Goal: Task Accomplishment & Management: Manage account settings

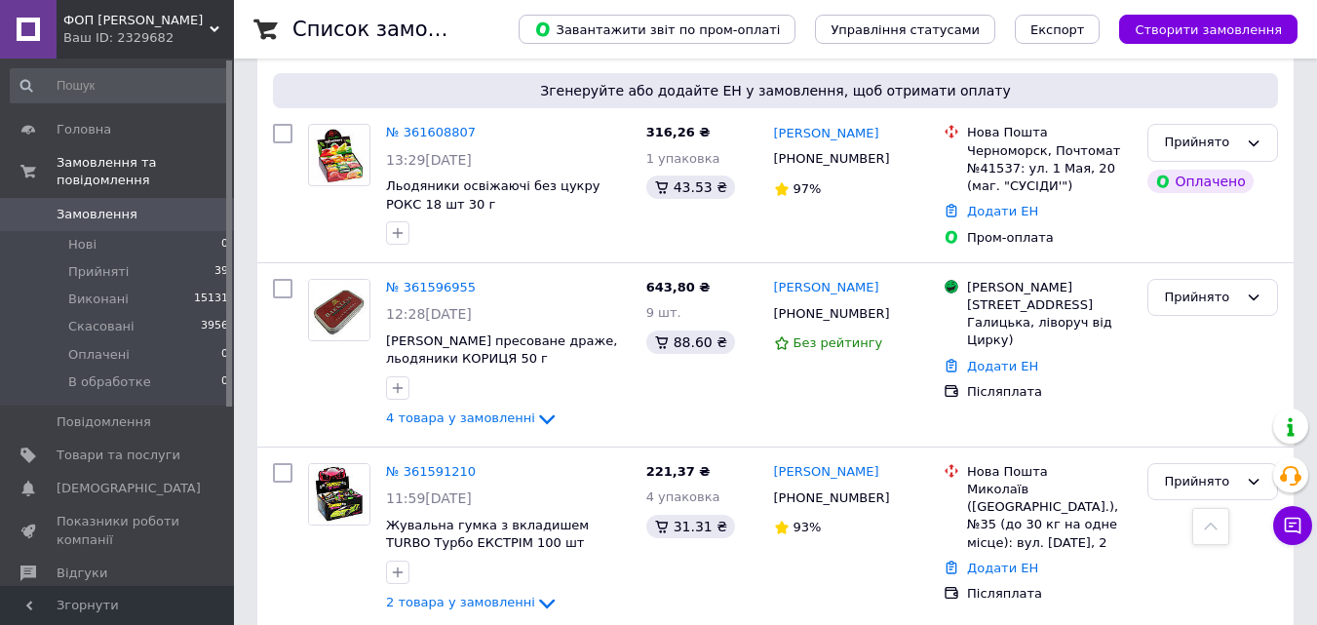
scroll to position [585, 0]
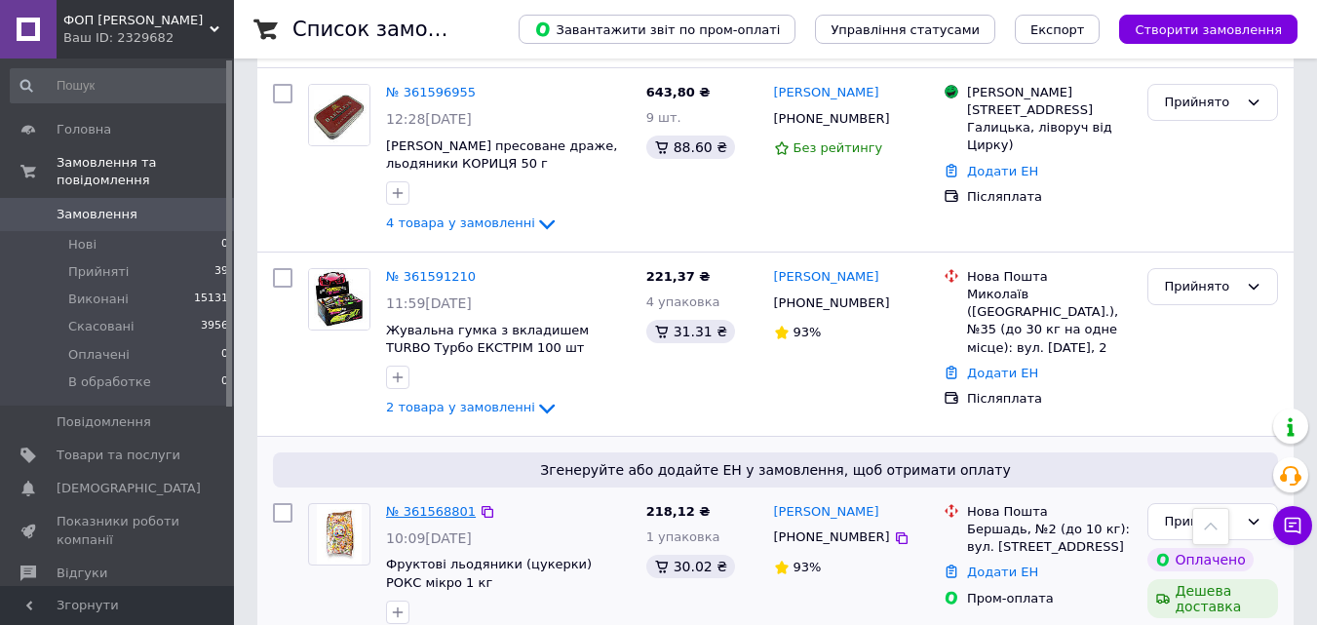
click at [433, 504] on link "№ 361568801" at bounding box center [431, 511] width 90 height 15
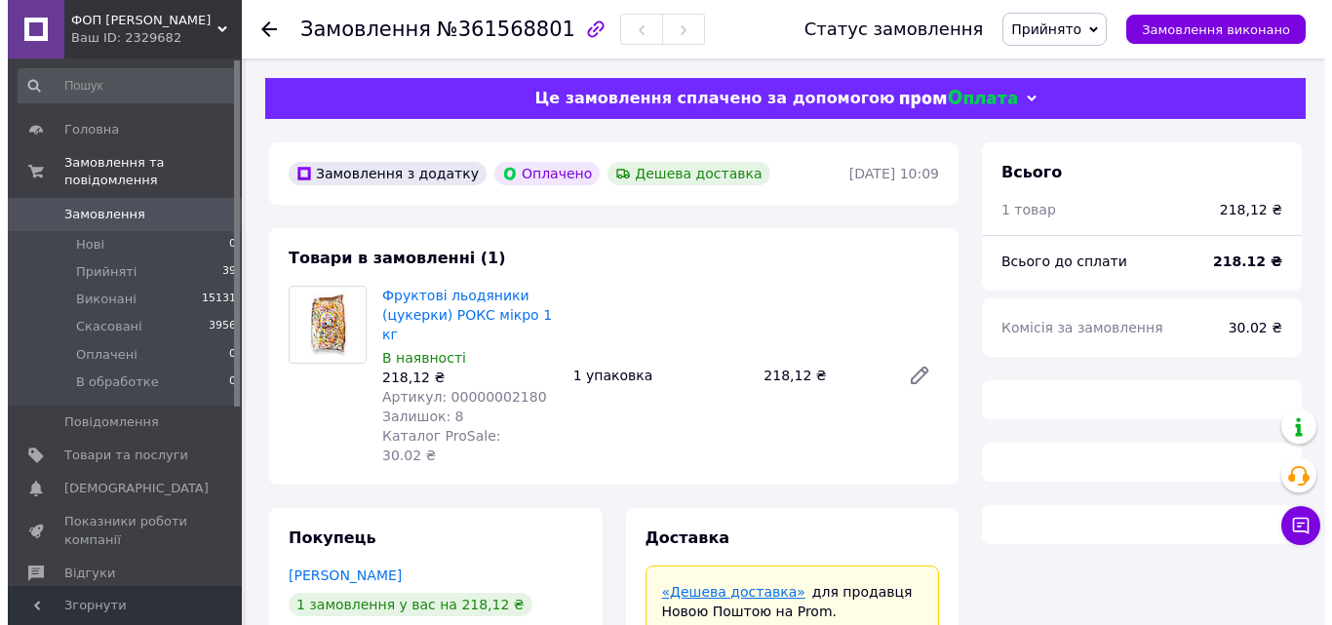
scroll to position [97, 0]
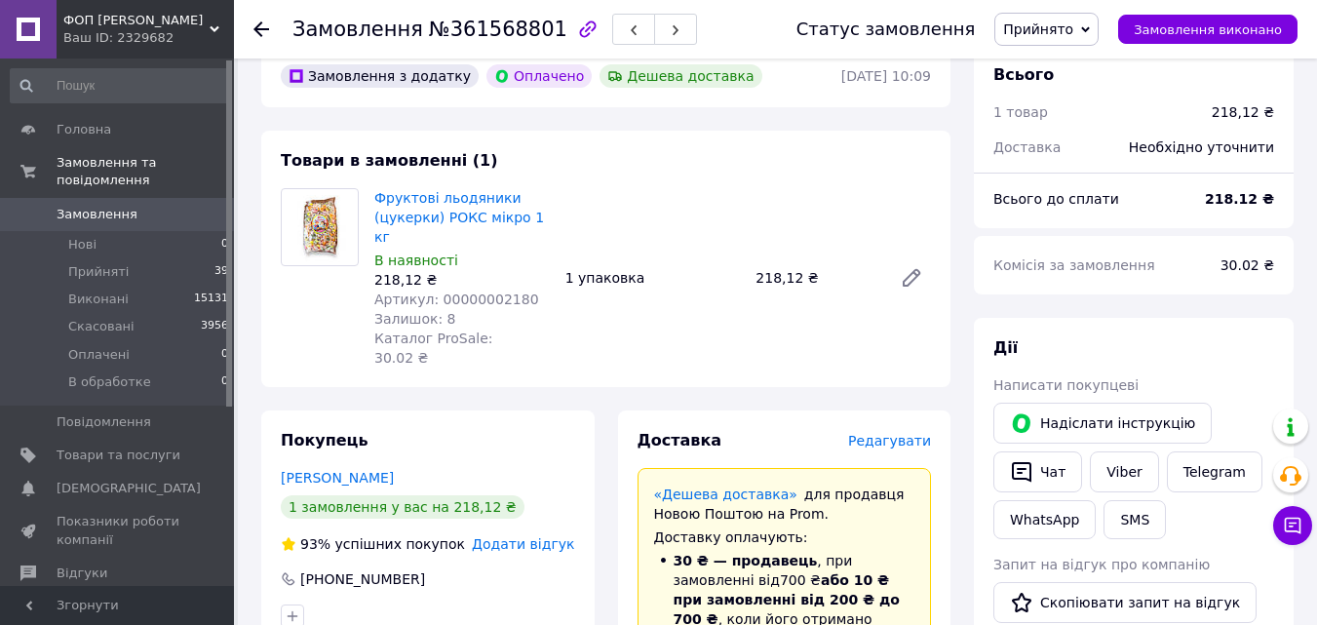
click at [906, 433] on span "Редагувати" at bounding box center [889, 441] width 83 height 16
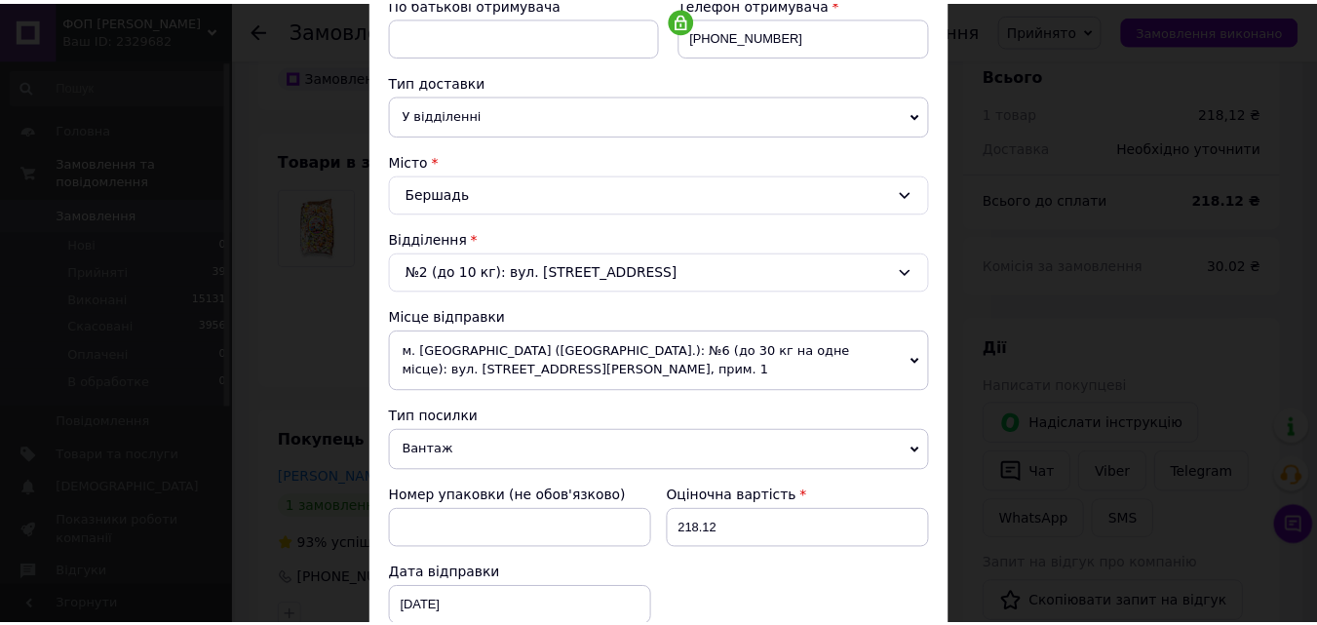
scroll to position [689, 0]
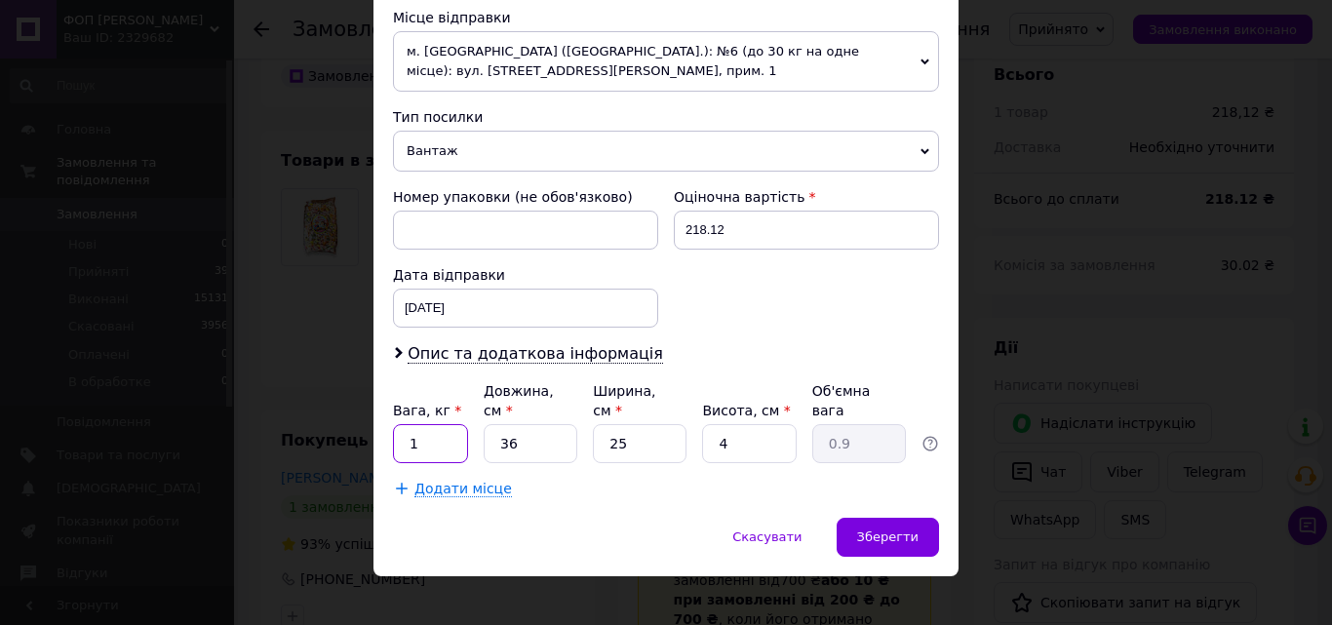
click at [433, 432] on input "1" at bounding box center [430, 443] width 75 height 39
click at [913, 529] on span "Зберегти" at bounding box center [887, 536] width 61 height 15
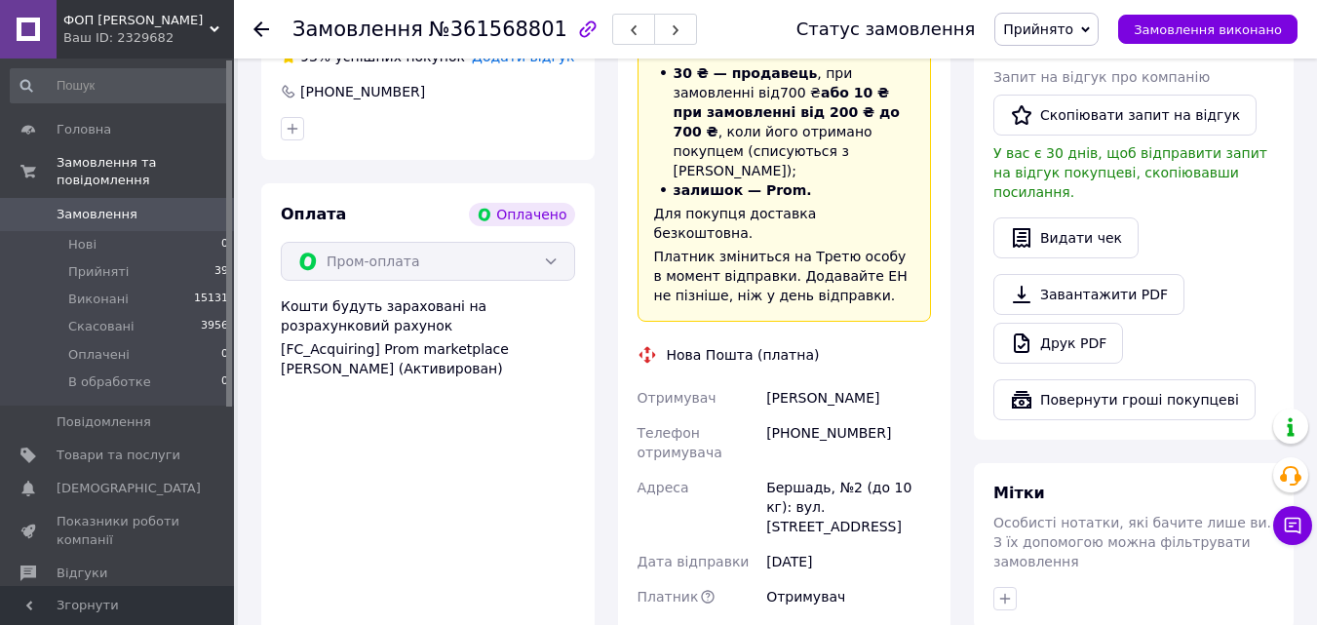
scroll to position [877, 0]
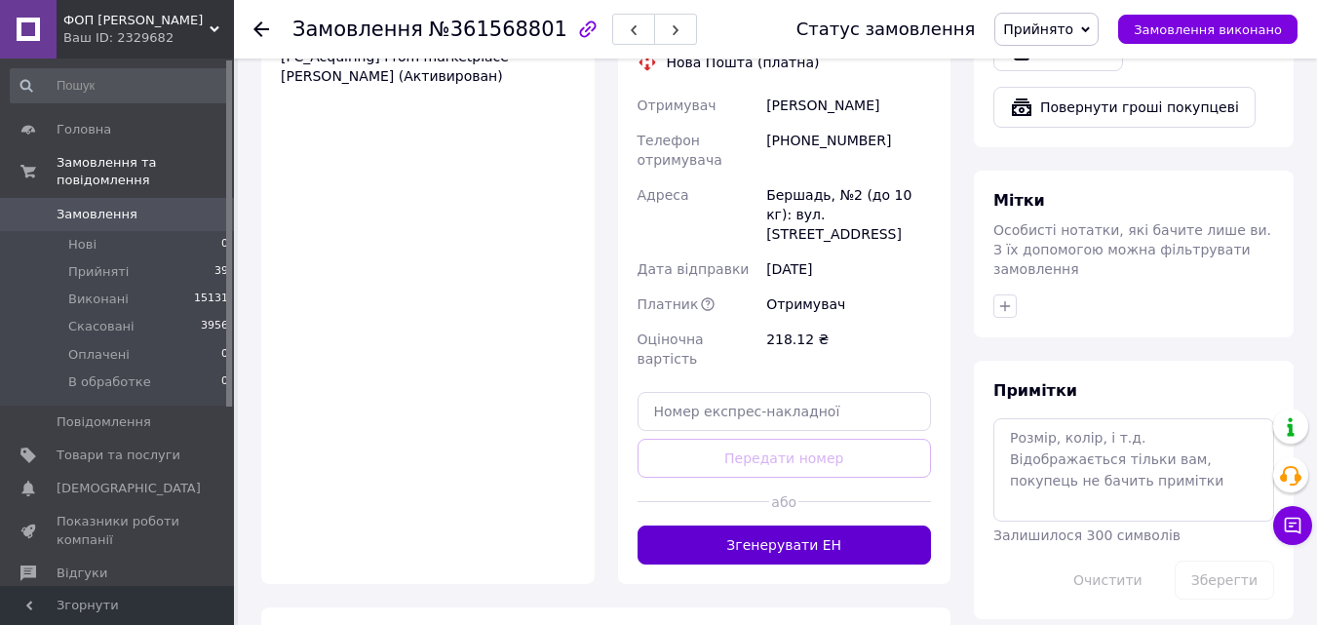
click at [829, 525] on button "Згенерувати ЕН" at bounding box center [785, 544] width 294 height 39
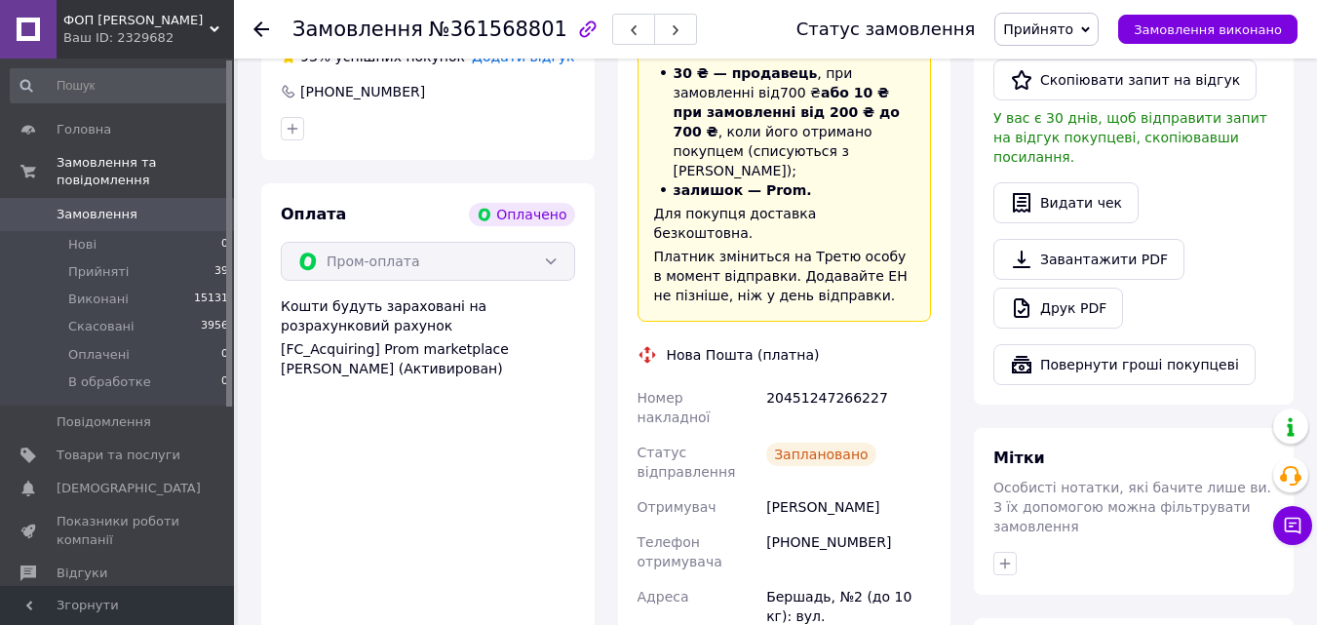
click at [262, 27] on icon at bounding box center [261, 29] width 16 height 16
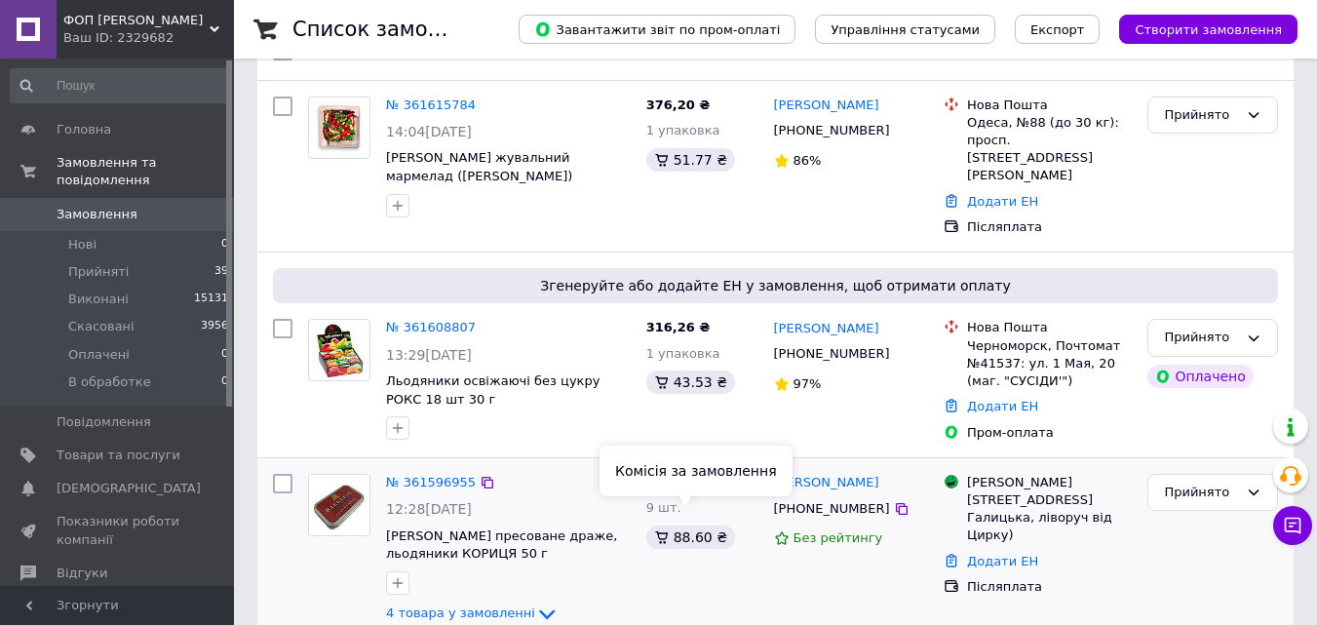
scroll to position [292, 0]
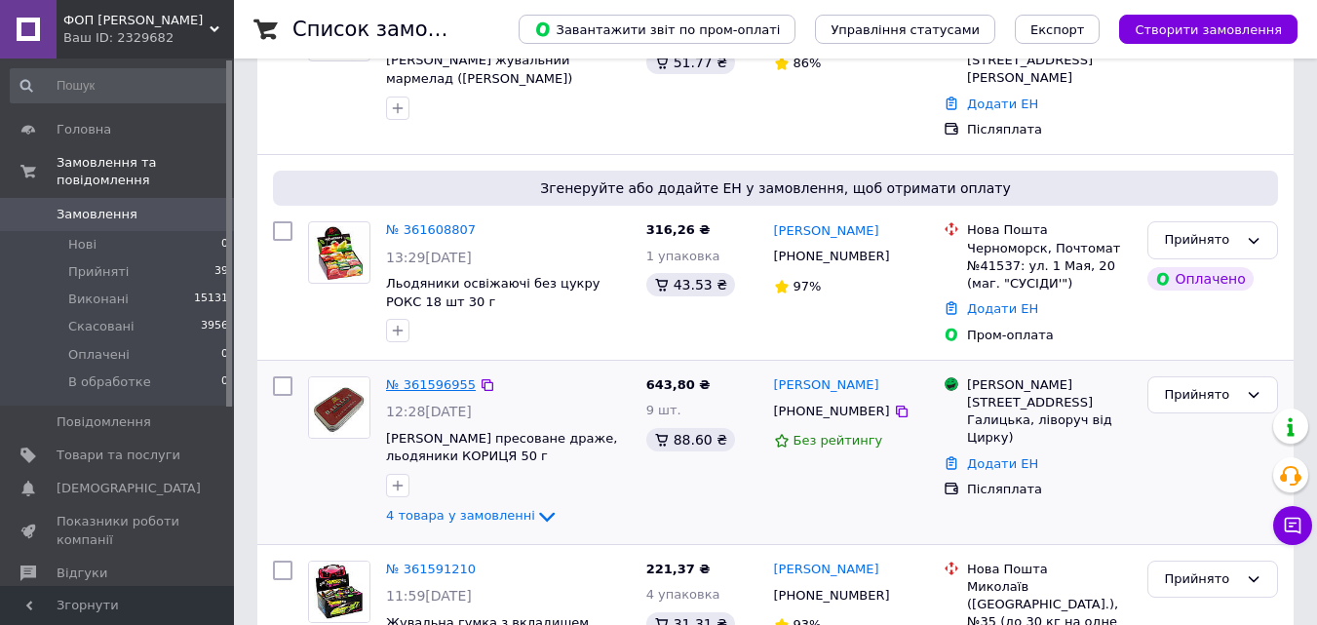
click at [420, 377] on link "№ 361596955" at bounding box center [431, 384] width 90 height 15
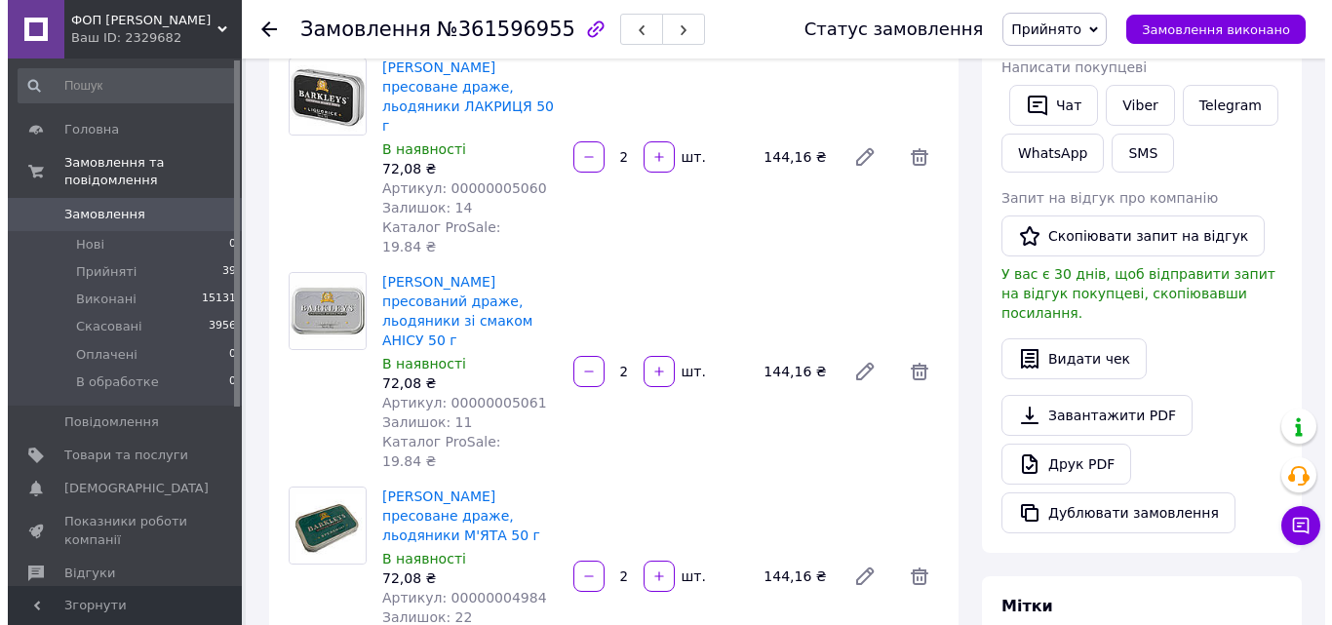
scroll to position [682, 0]
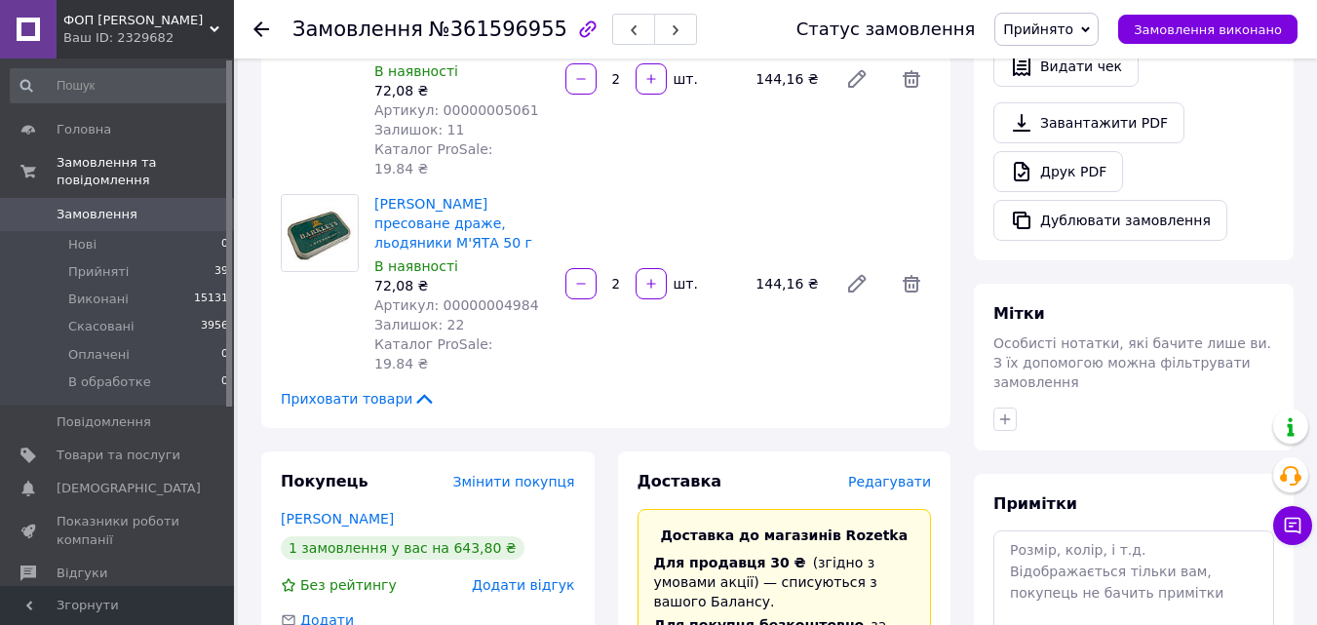
click at [900, 474] on span "Редагувати" at bounding box center [889, 482] width 83 height 16
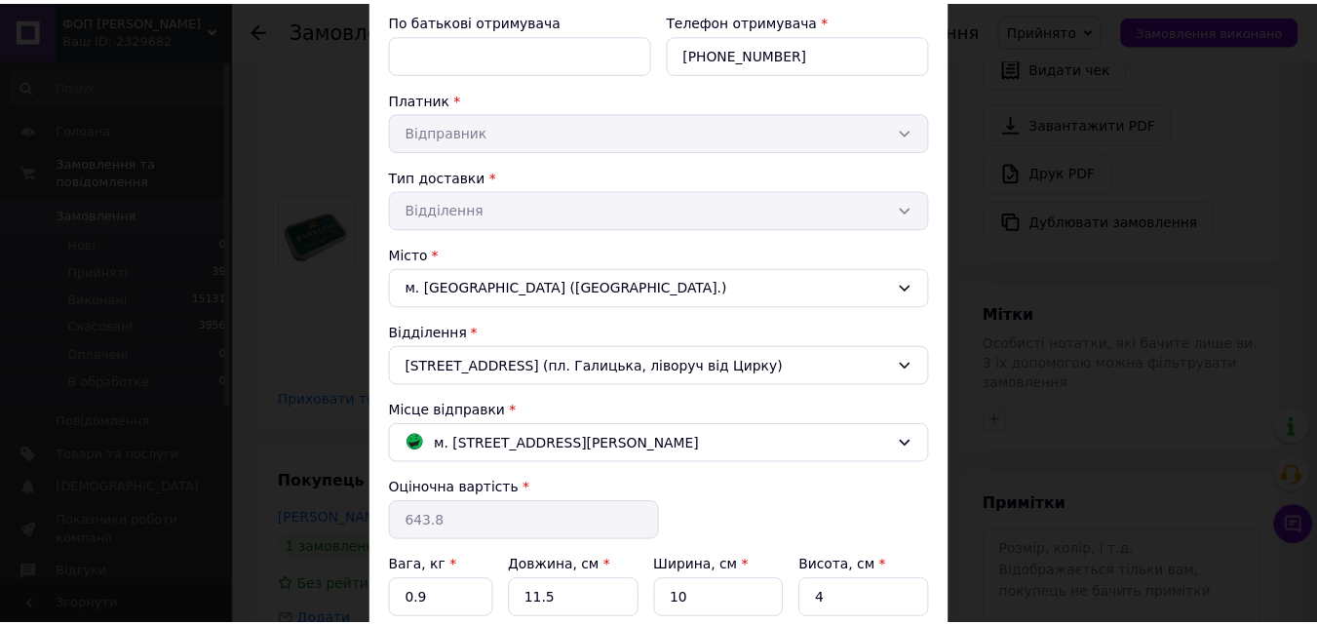
scroll to position [471, 0]
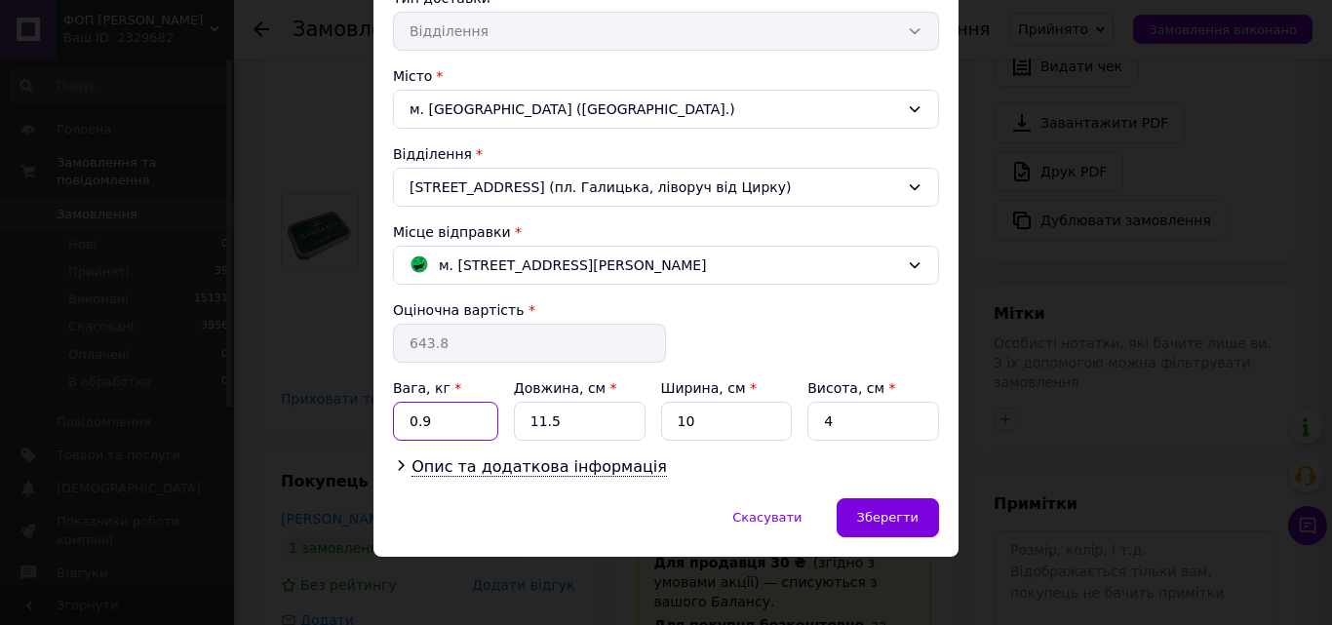
click at [447, 427] on input "0.9" at bounding box center [445, 421] width 105 height 39
type input "0.8"
type input "36"
type input "24"
click at [560, 415] on input "36" at bounding box center [580, 421] width 132 height 39
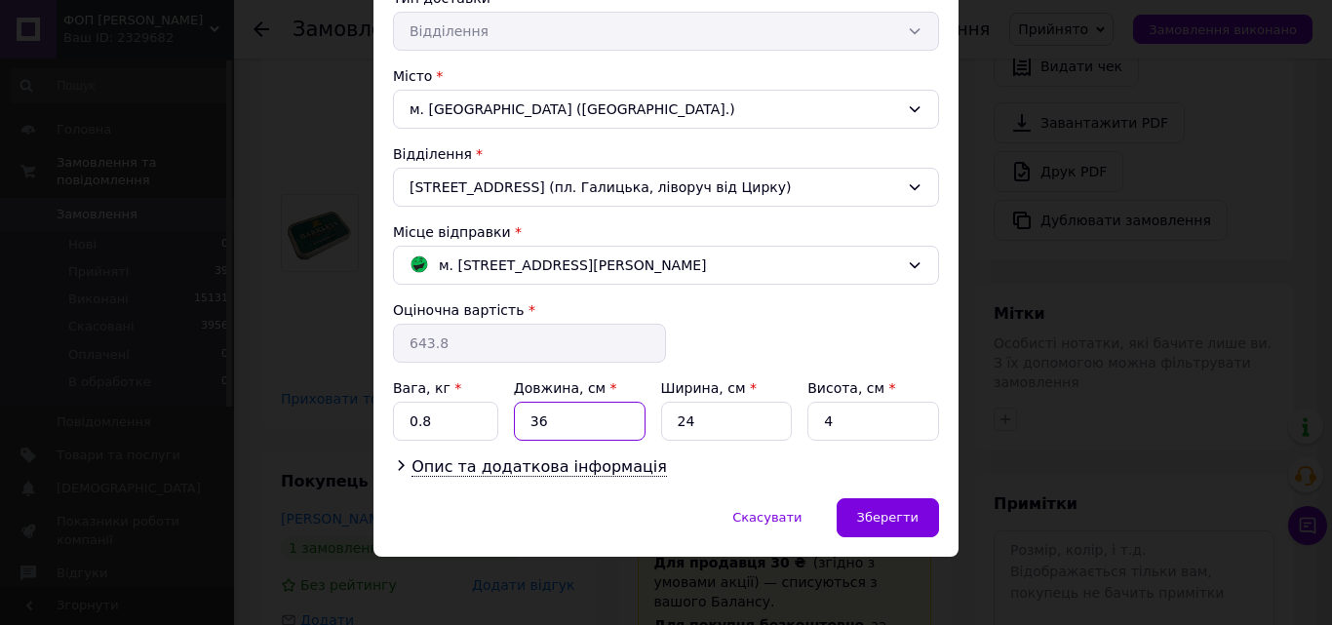
type input "3"
type input "20"
type input "1"
type input "5"
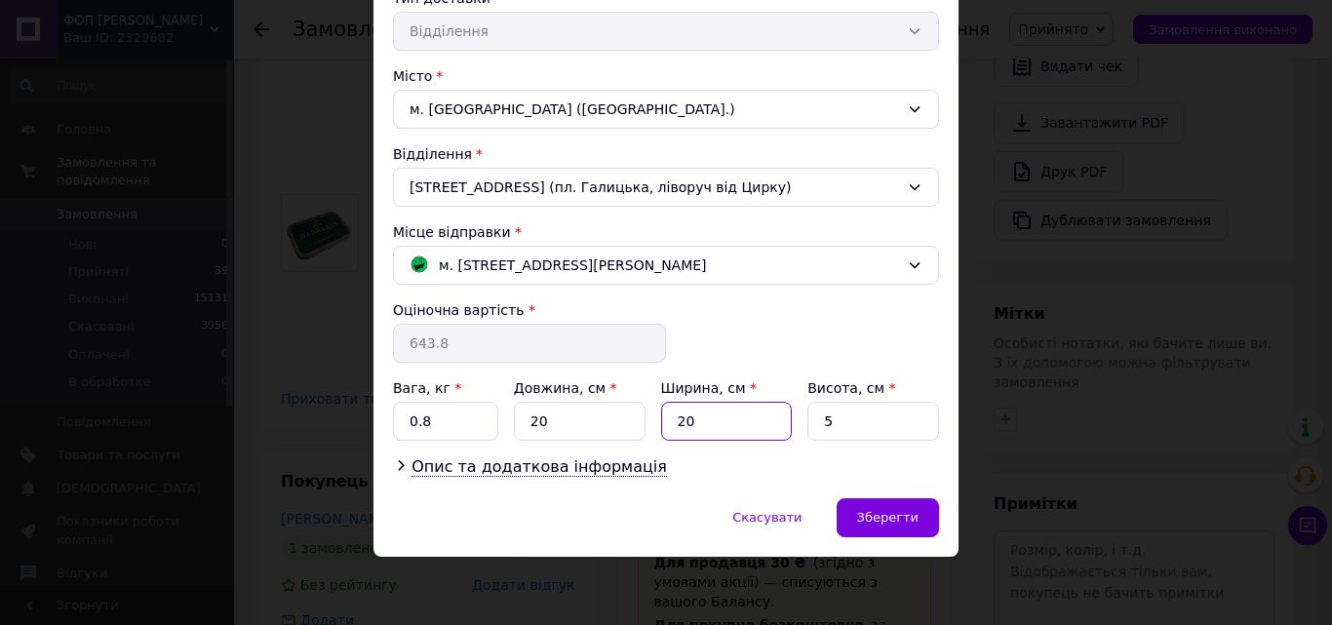
drag, startPoint x: 738, startPoint y: 424, endPoint x: 751, endPoint y: 413, distance: 16.6
click at [738, 421] on input "20" at bounding box center [727, 421] width 132 height 39
type input "2"
type input "10"
drag, startPoint x: 874, startPoint y: 523, endPoint x: 872, endPoint y: 513, distance: 10.9
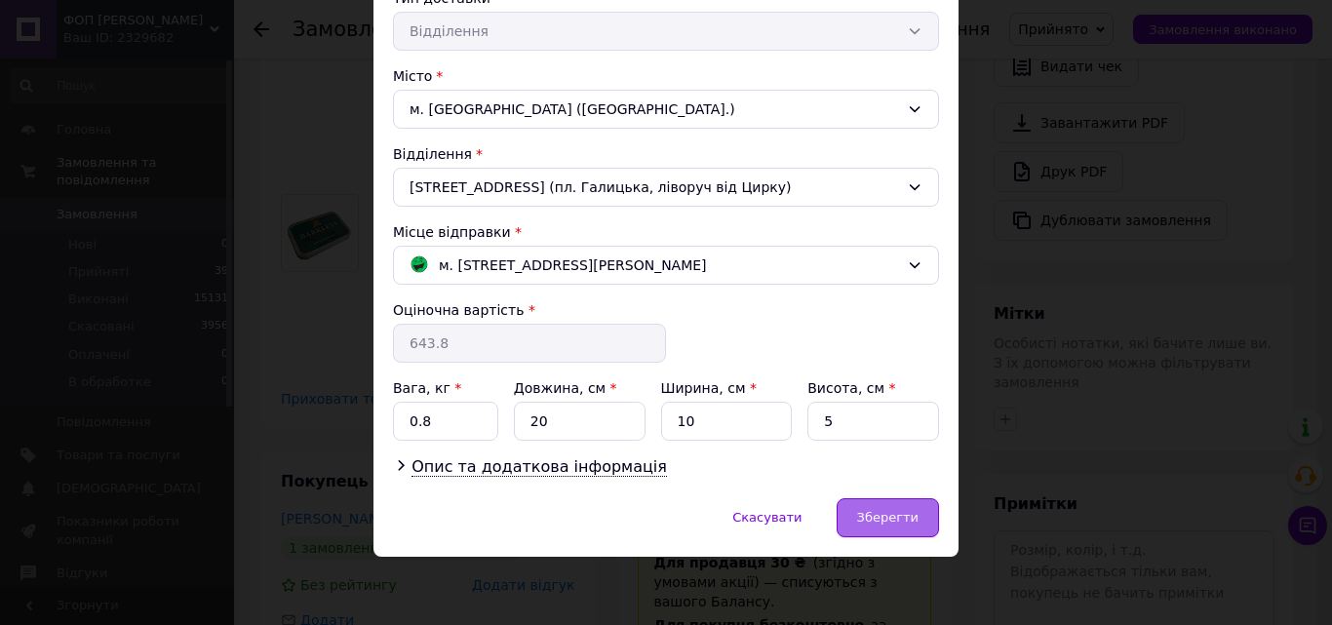
click at [872, 520] on span "Зберегти" at bounding box center [887, 517] width 61 height 15
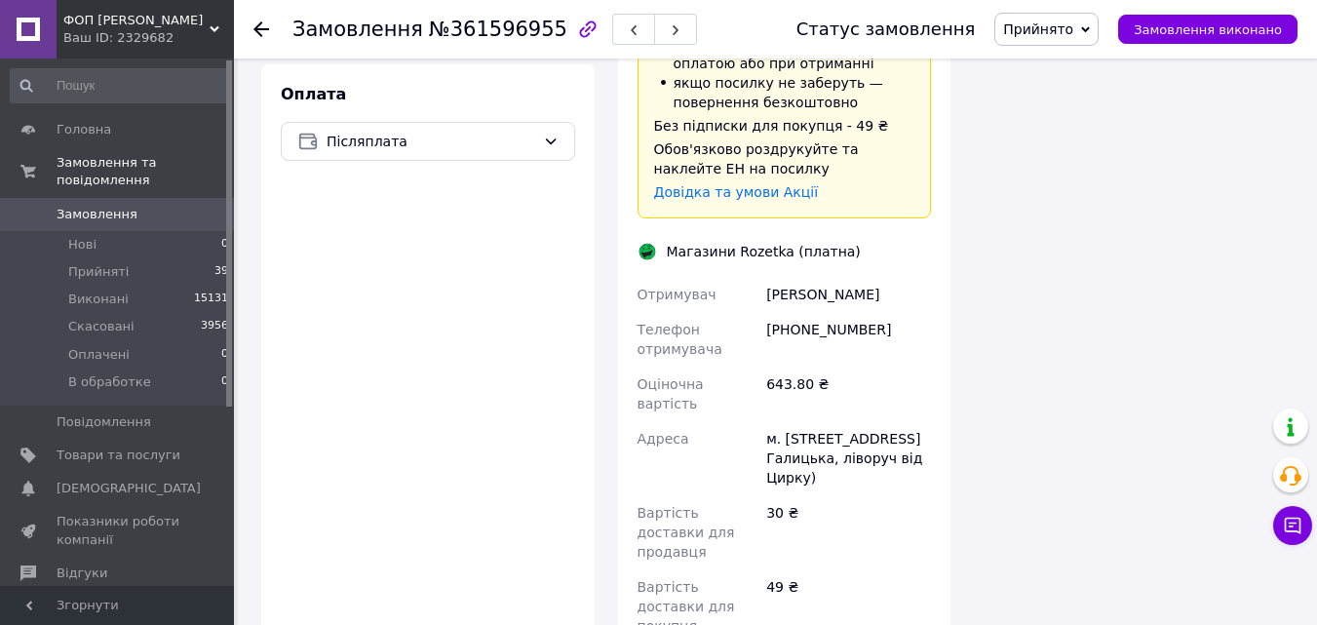
scroll to position [1657, 0]
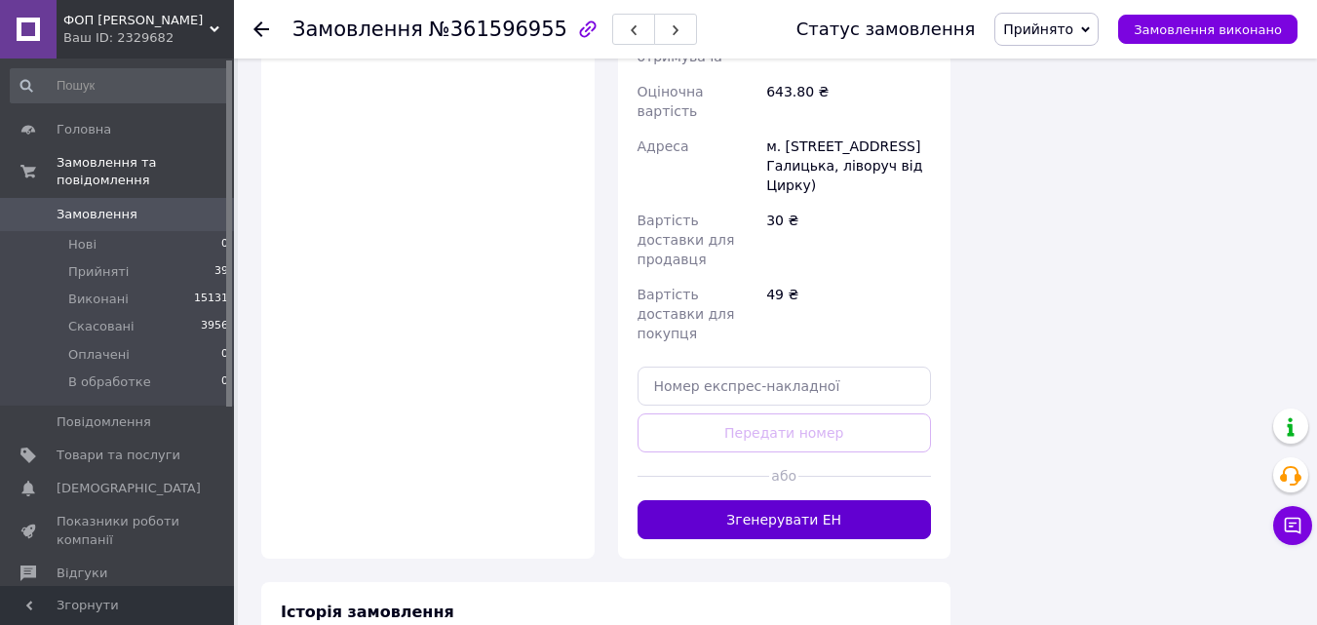
click at [815, 500] on button "Згенерувати ЕН" at bounding box center [785, 519] width 294 height 39
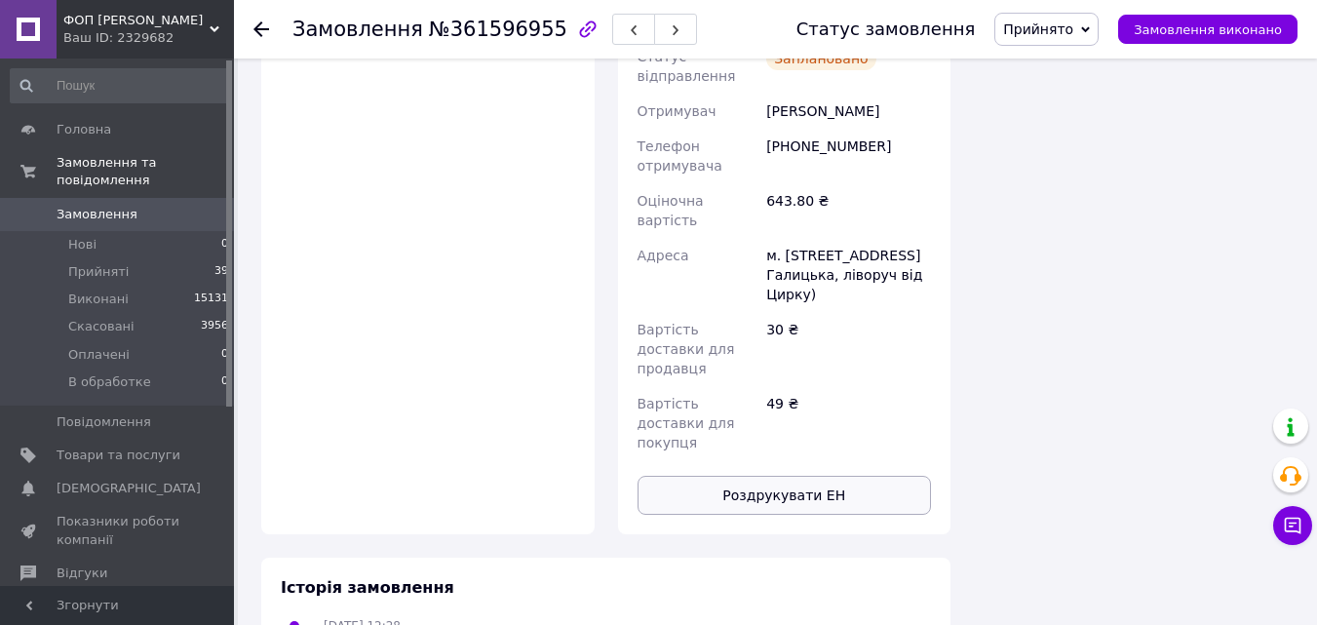
click at [812, 476] on button "Роздрукувати ЕН" at bounding box center [785, 495] width 294 height 39
click at [260, 27] on icon at bounding box center [261, 29] width 16 height 16
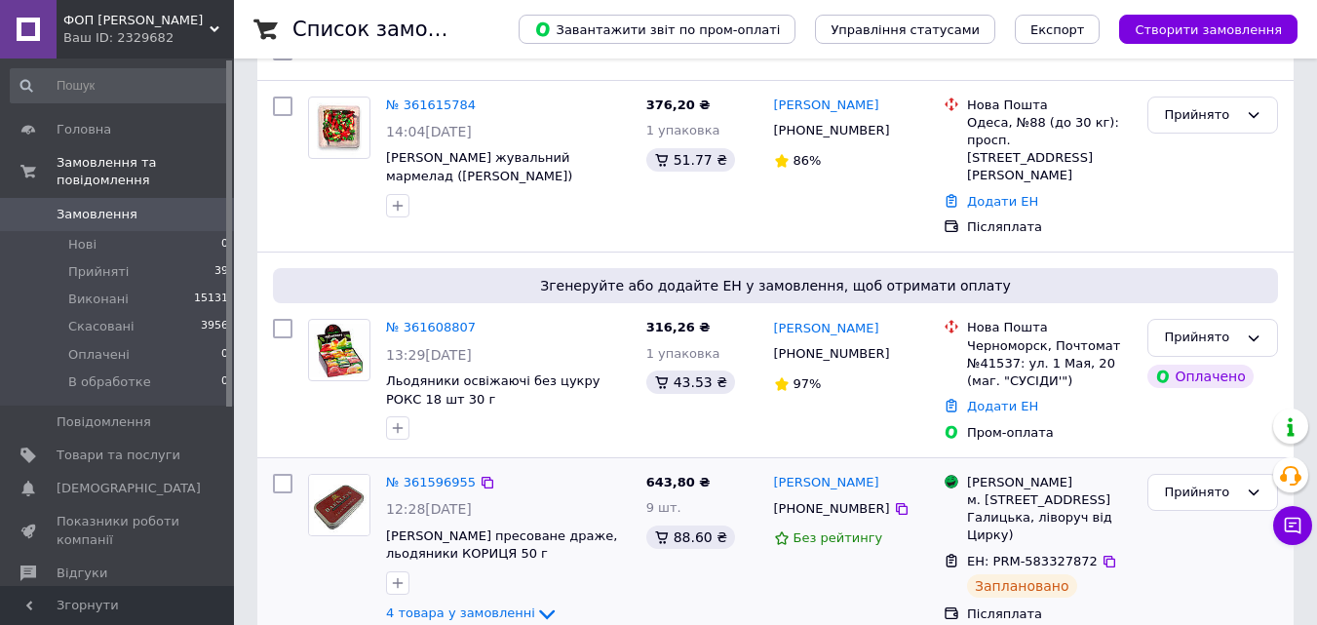
scroll to position [292, 0]
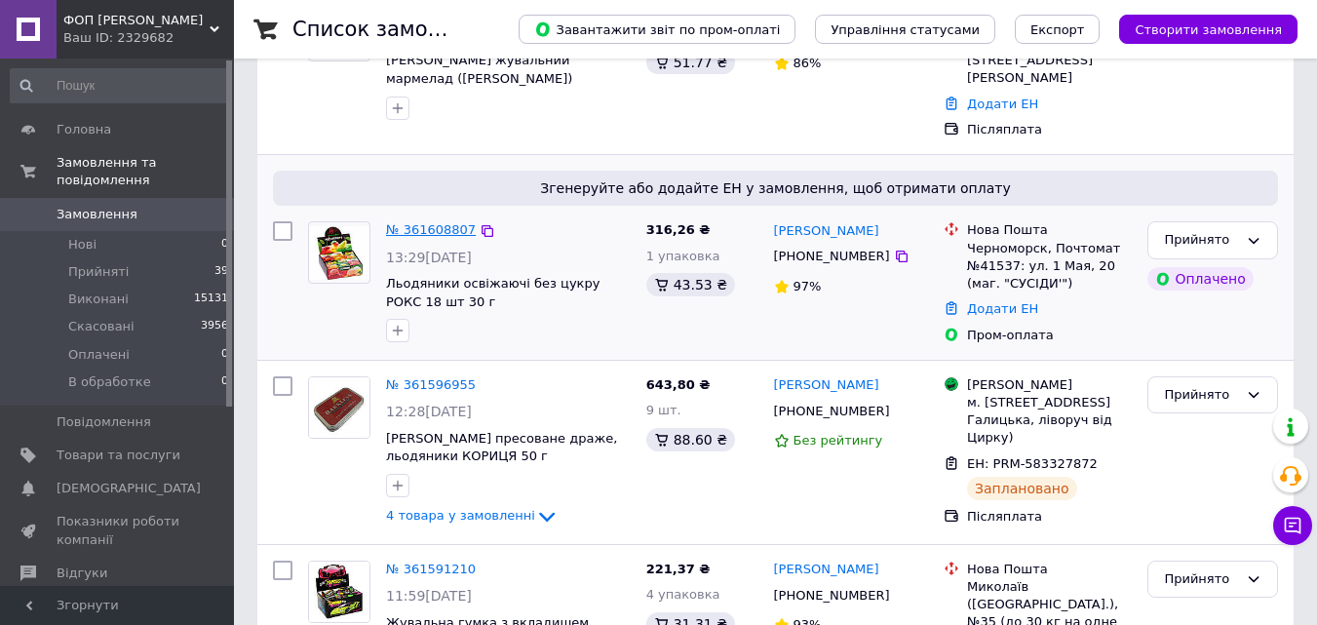
click at [410, 222] on link "№ 361608807" at bounding box center [431, 229] width 90 height 15
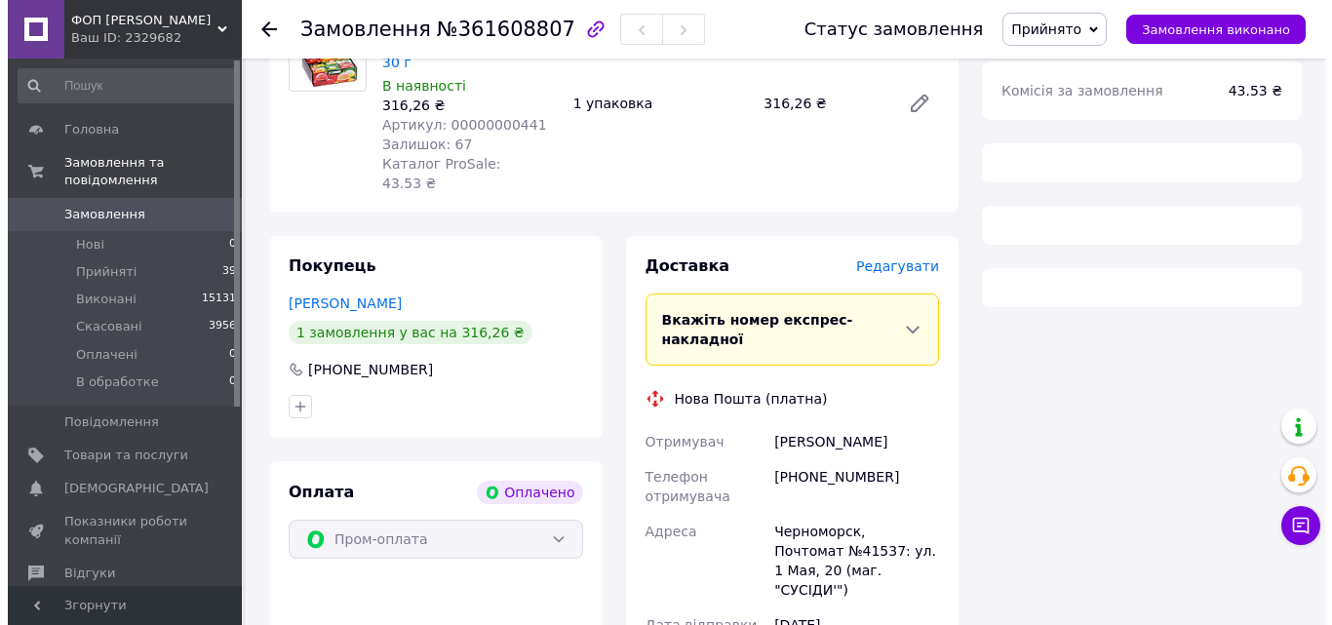
scroll to position [292, 0]
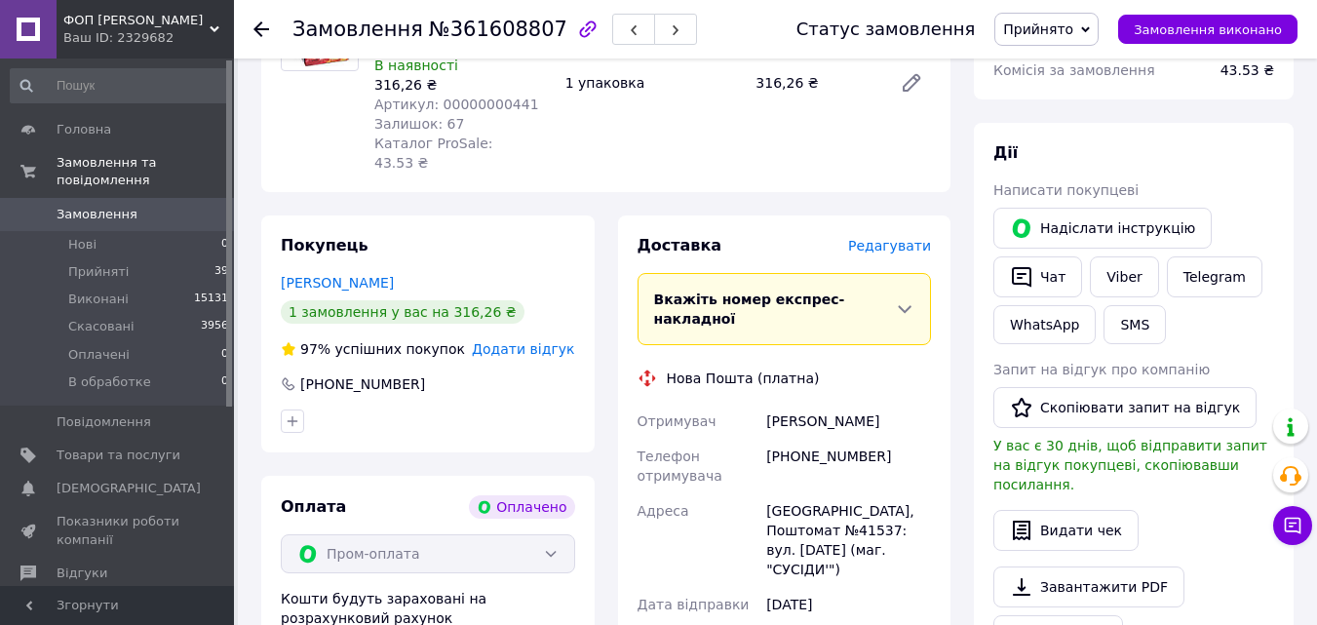
click at [877, 238] on span "Редагувати" at bounding box center [889, 246] width 83 height 16
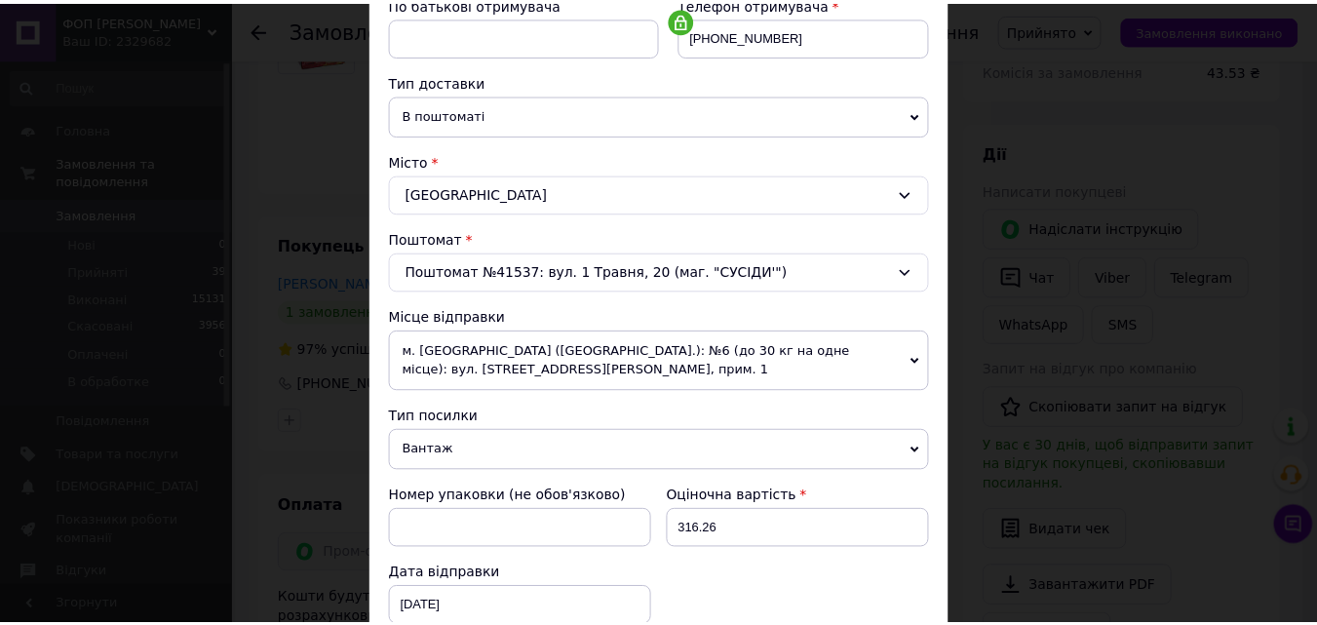
scroll to position [682, 0]
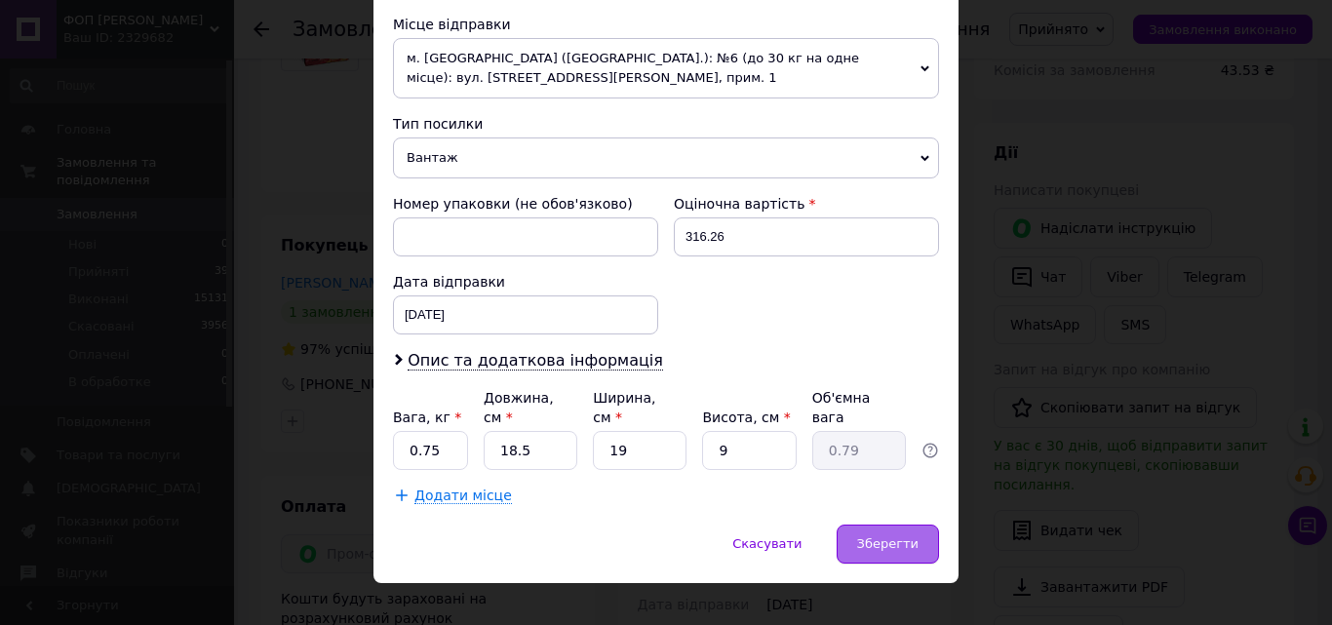
click at [871, 536] on span "Зберегти" at bounding box center [887, 543] width 61 height 15
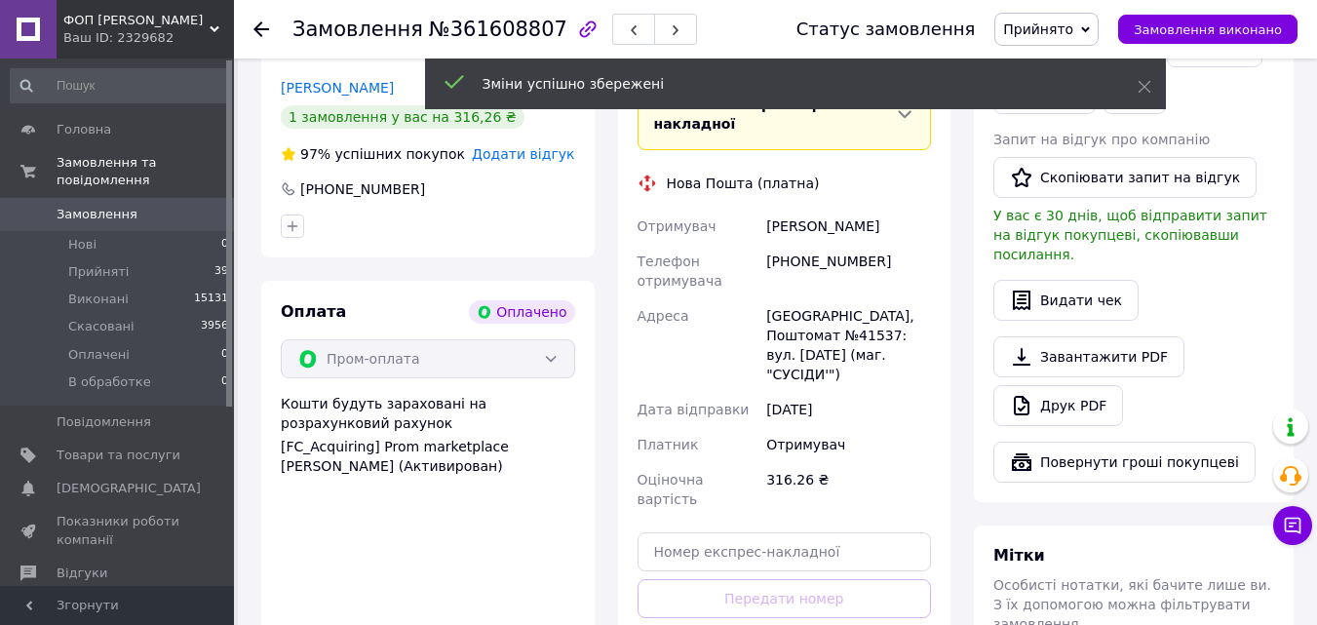
scroll to position [585, 0]
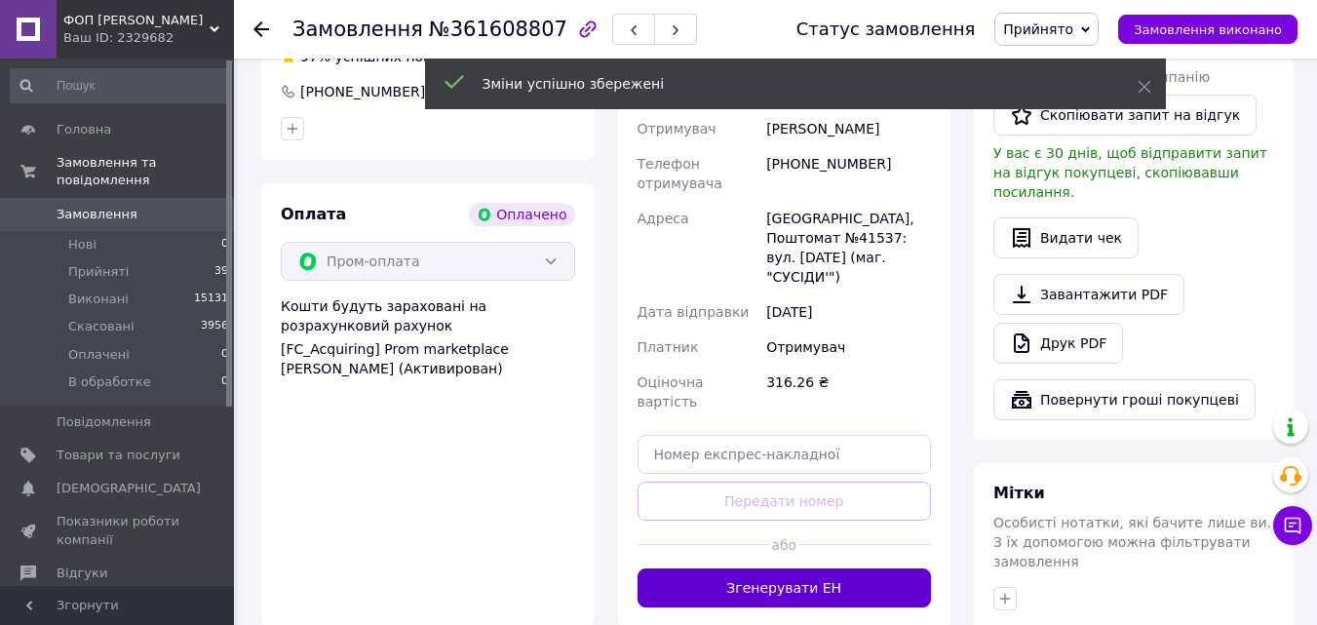
click at [812, 568] on button "Згенерувати ЕН" at bounding box center [785, 587] width 294 height 39
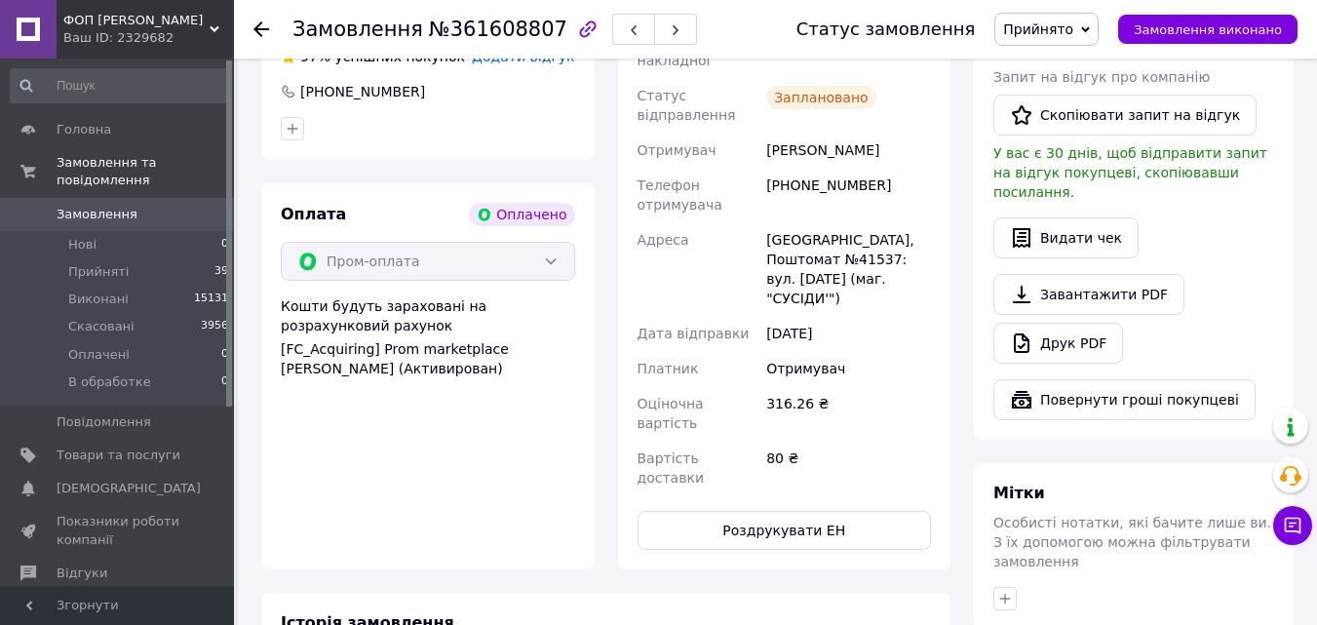
click at [257, 28] on use at bounding box center [261, 29] width 16 height 16
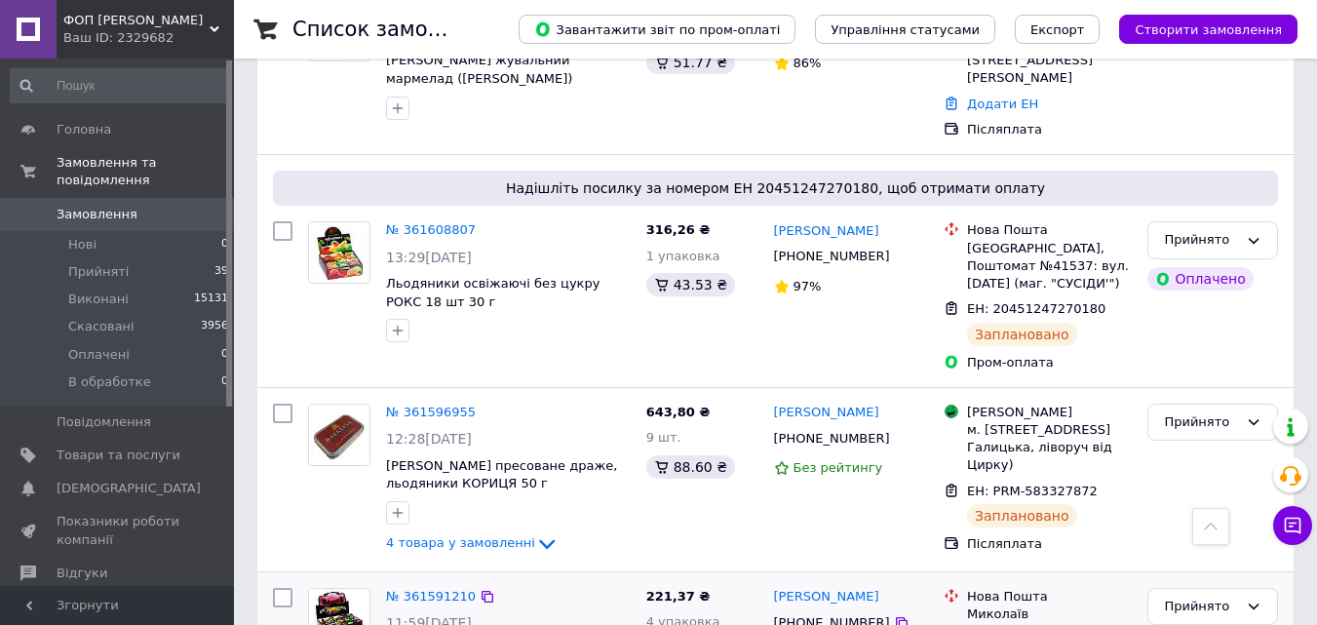
scroll to position [487, 0]
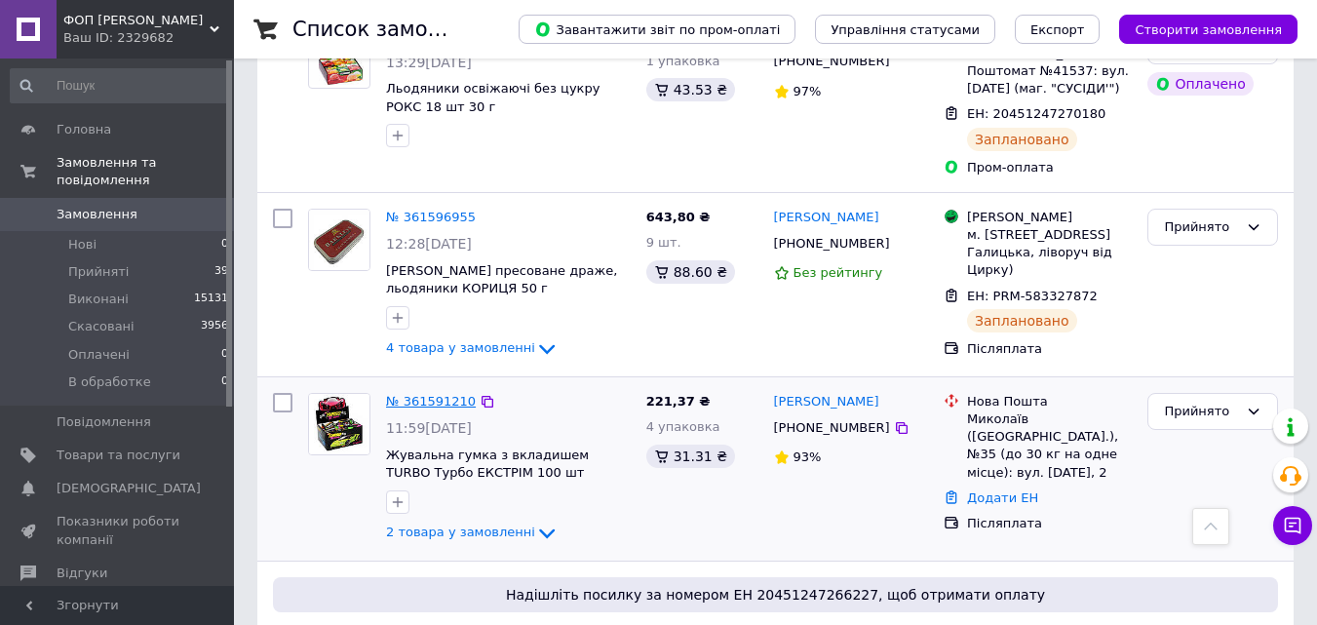
click at [420, 397] on link "№ 361591210" at bounding box center [431, 401] width 90 height 15
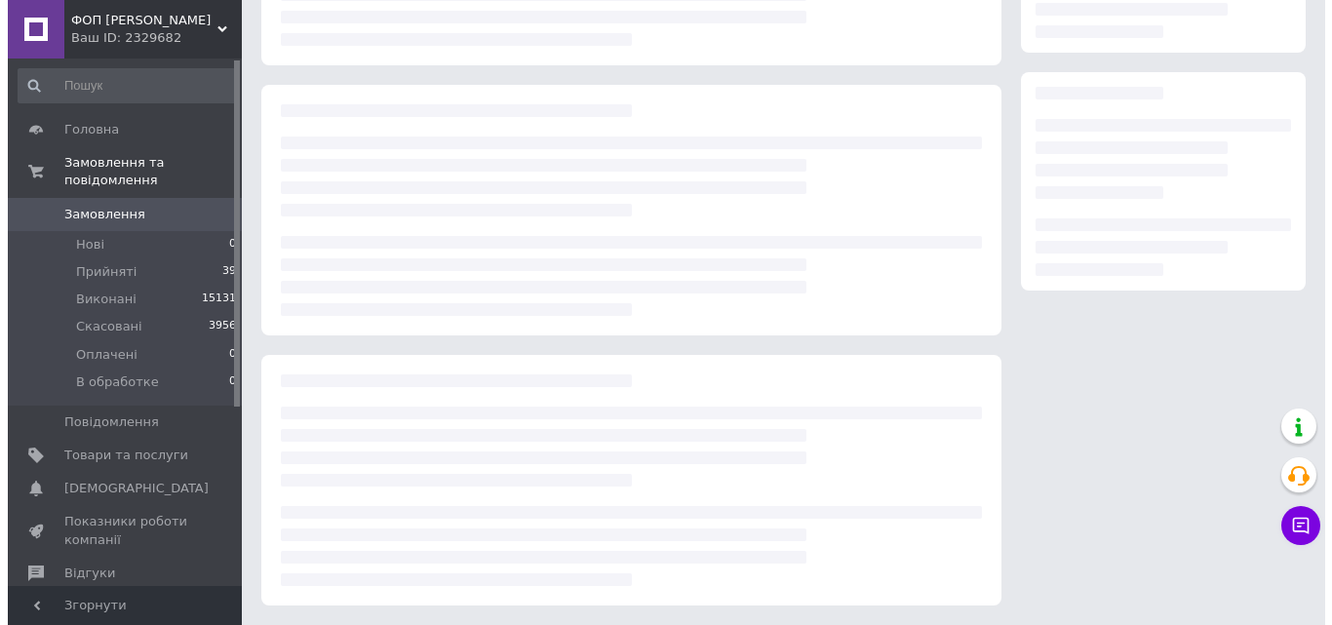
scroll to position [487, 0]
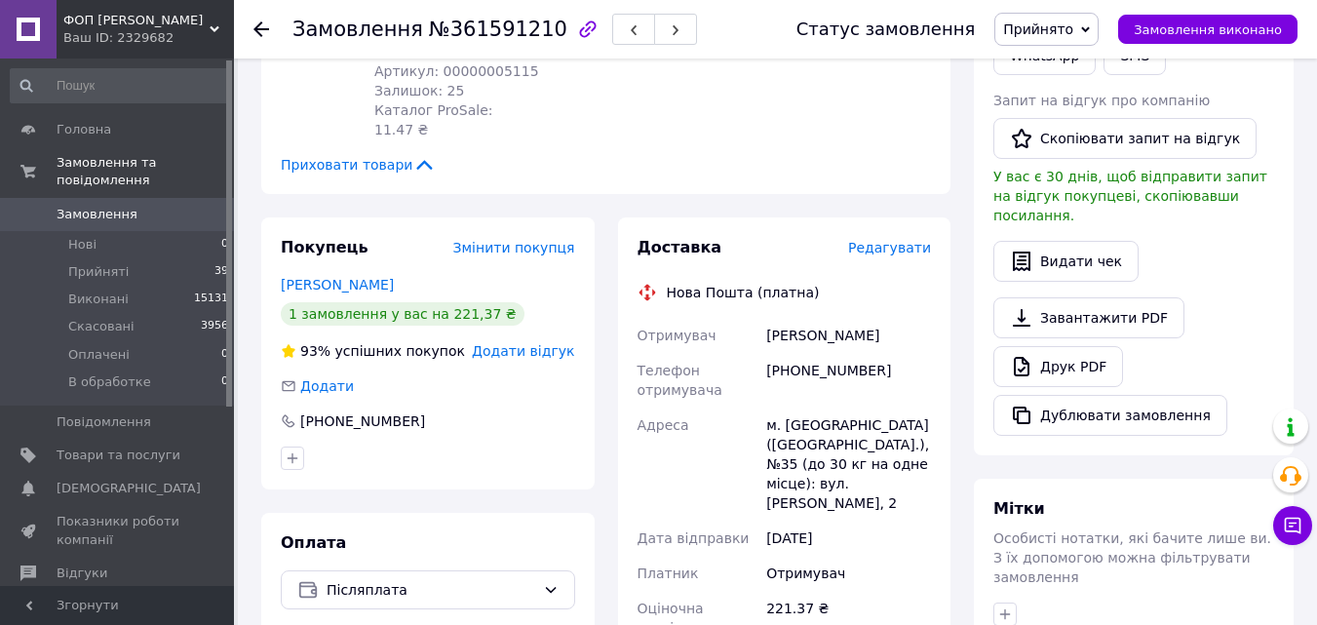
click at [885, 240] on span "Редагувати" at bounding box center [889, 248] width 83 height 16
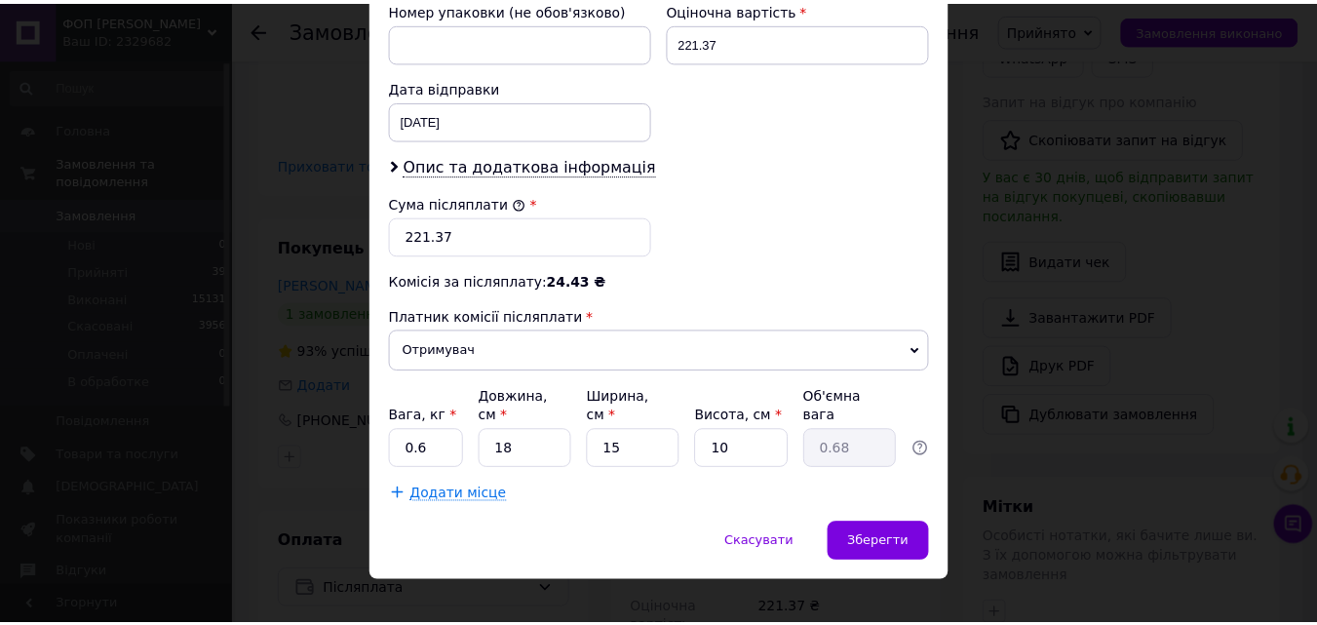
scroll to position [882, 0]
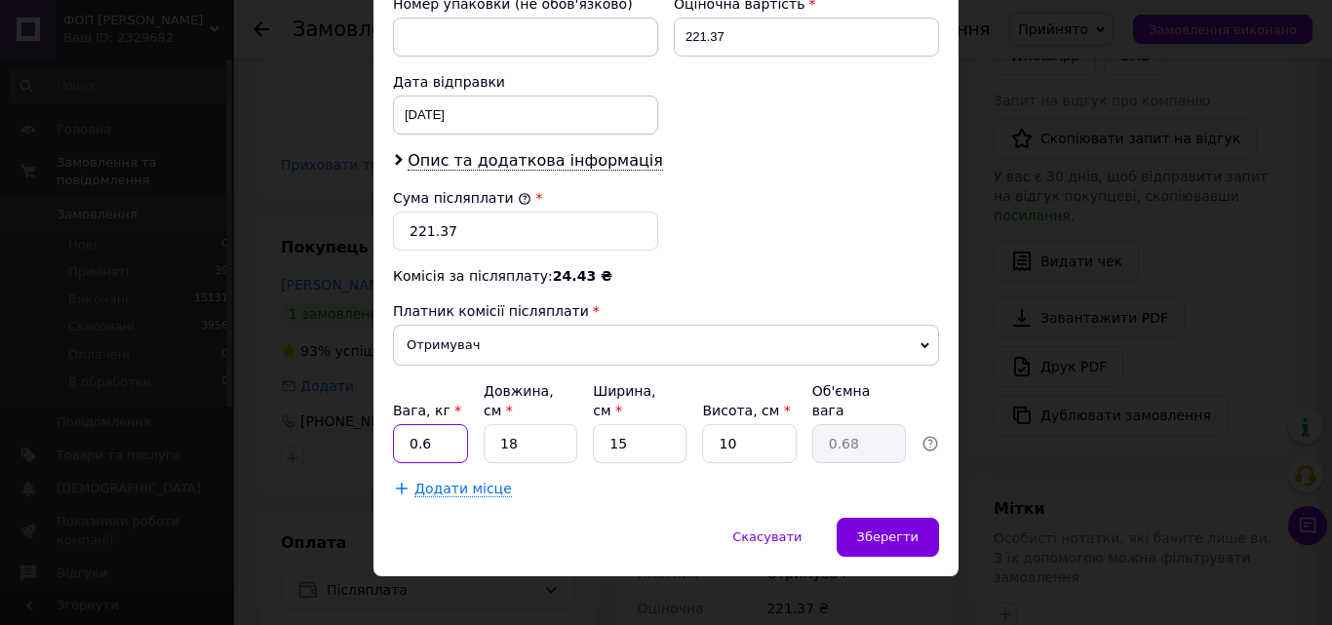
click at [445, 424] on input "0.6" at bounding box center [430, 443] width 75 height 39
type input "0.7"
click at [534, 424] on input "18" at bounding box center [531, 443] width 94 height 39
type input "1"
type input "0.1"
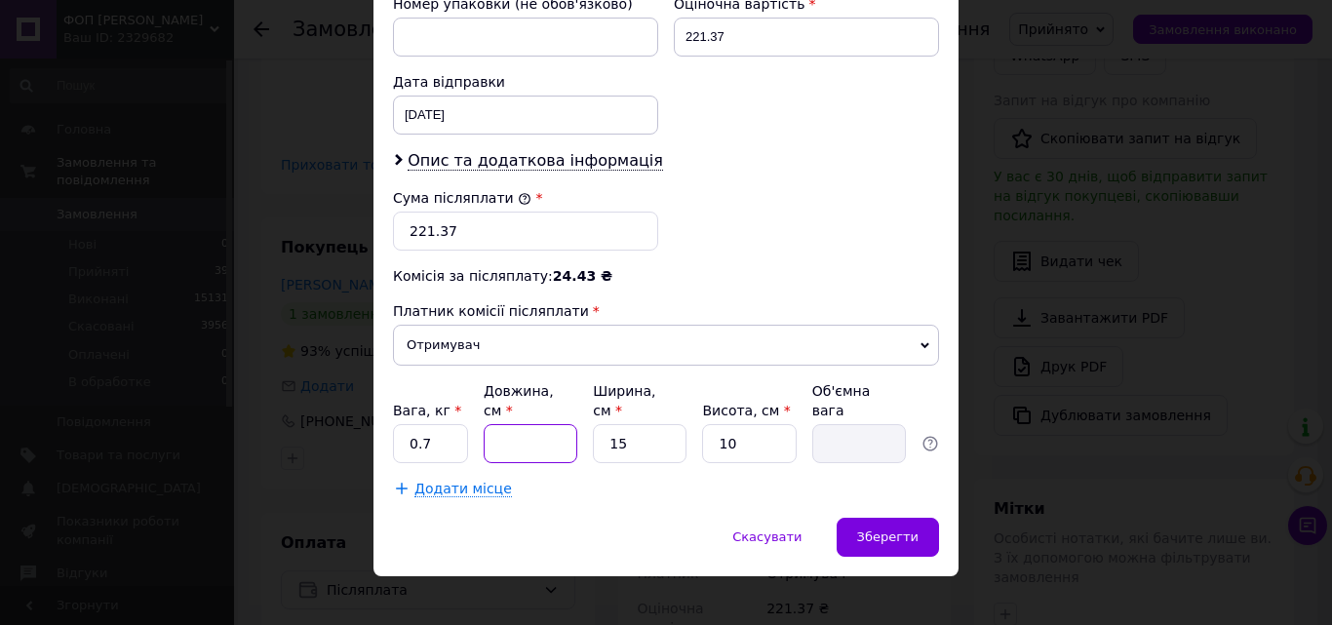
type input "3"
type input "0.11"
type input "36"
type input "1.35"
type input "36"
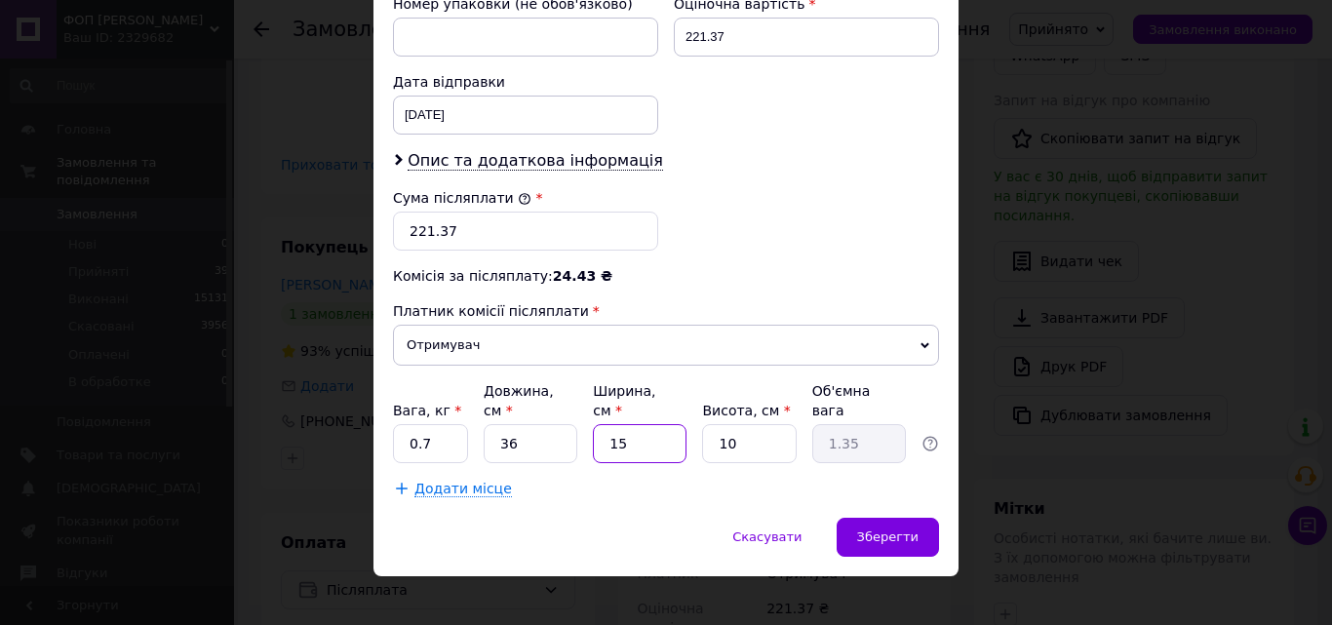
type input "2"
type input "0.18"
type input "24"
type input "2.16"
type input "24"
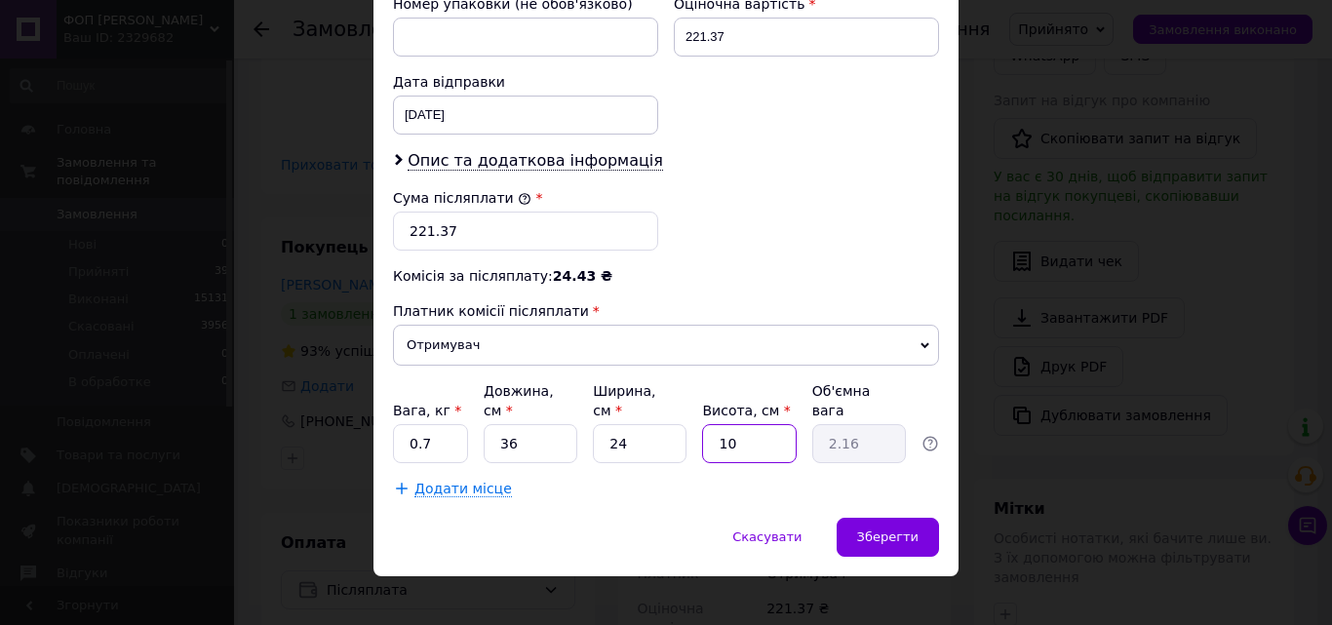
type input "4"
type input "0.86"
type input "4"
click at [893, 518] on div "Зберегти" at bounding box center [887, 537] width 102 height 39
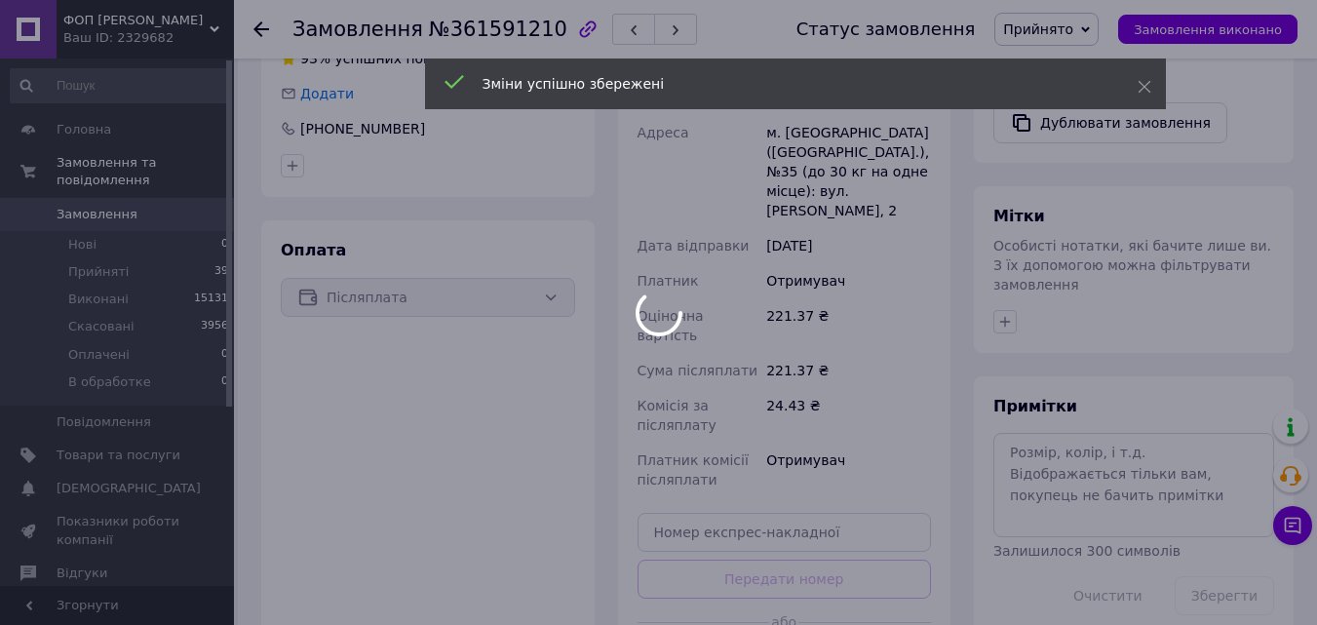
scroll to position [877, 0]
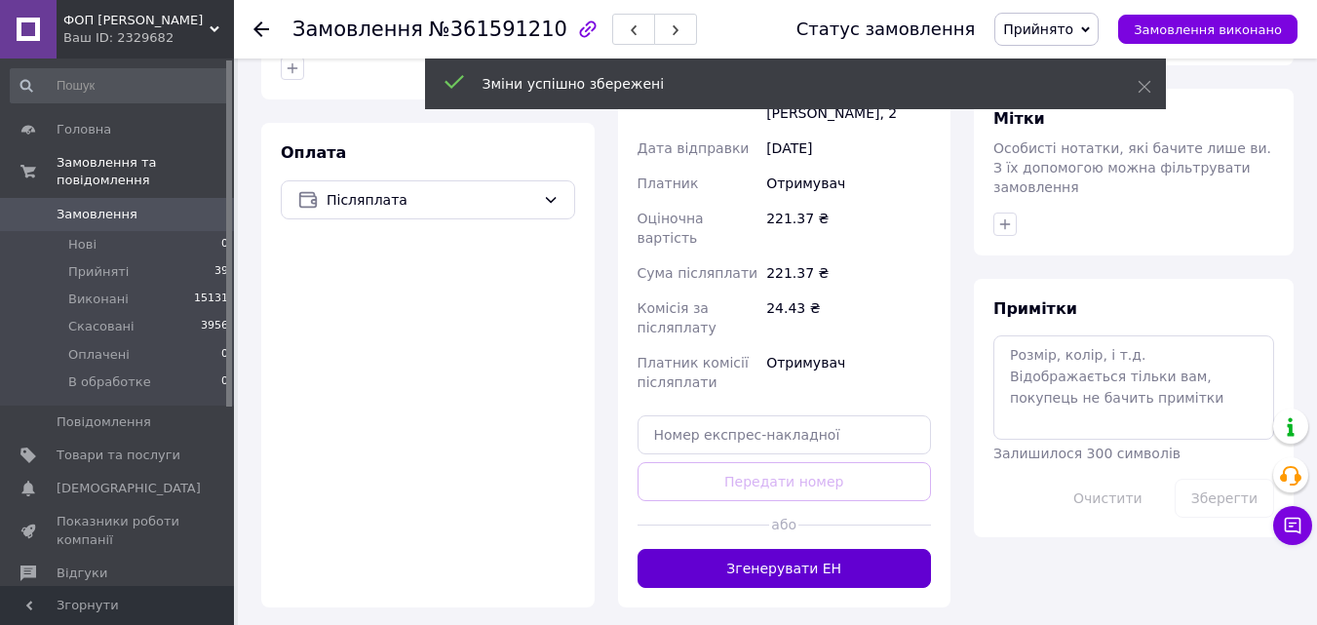
click at [764, 549] on button "Згенерувати ЕН" at bounding box center [785, 568] width 294 height 39
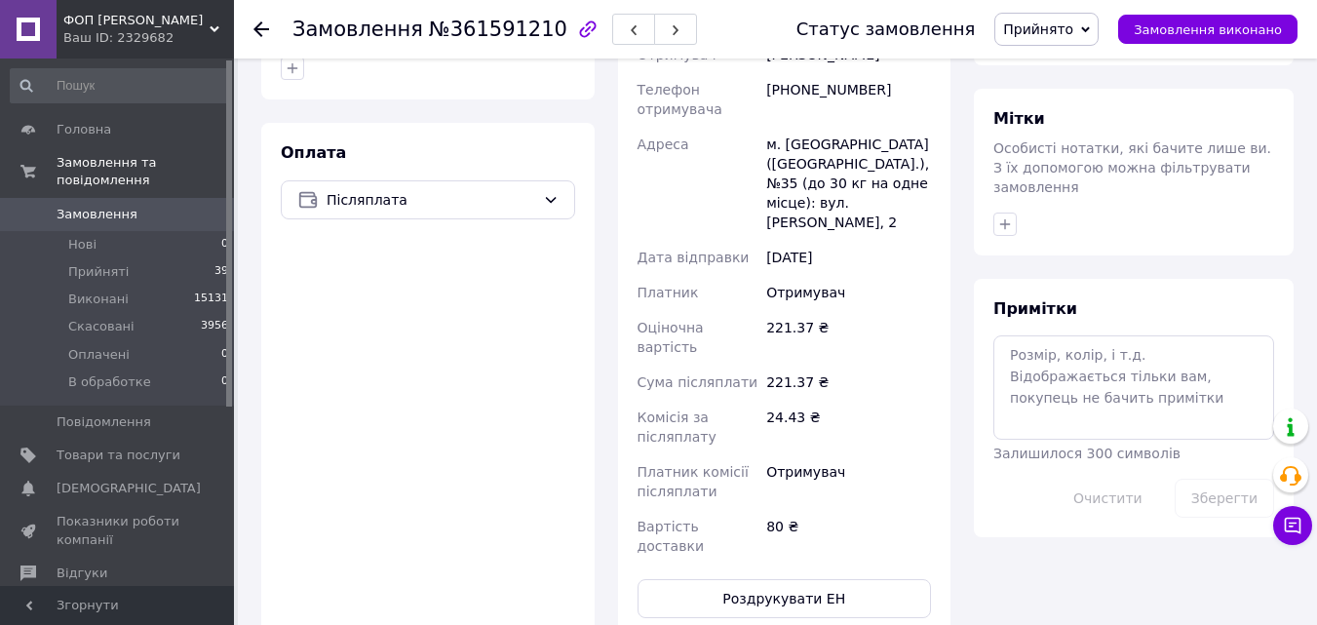
click at [260, 30] on use at bounding box center [261, 29] width 16 height 16
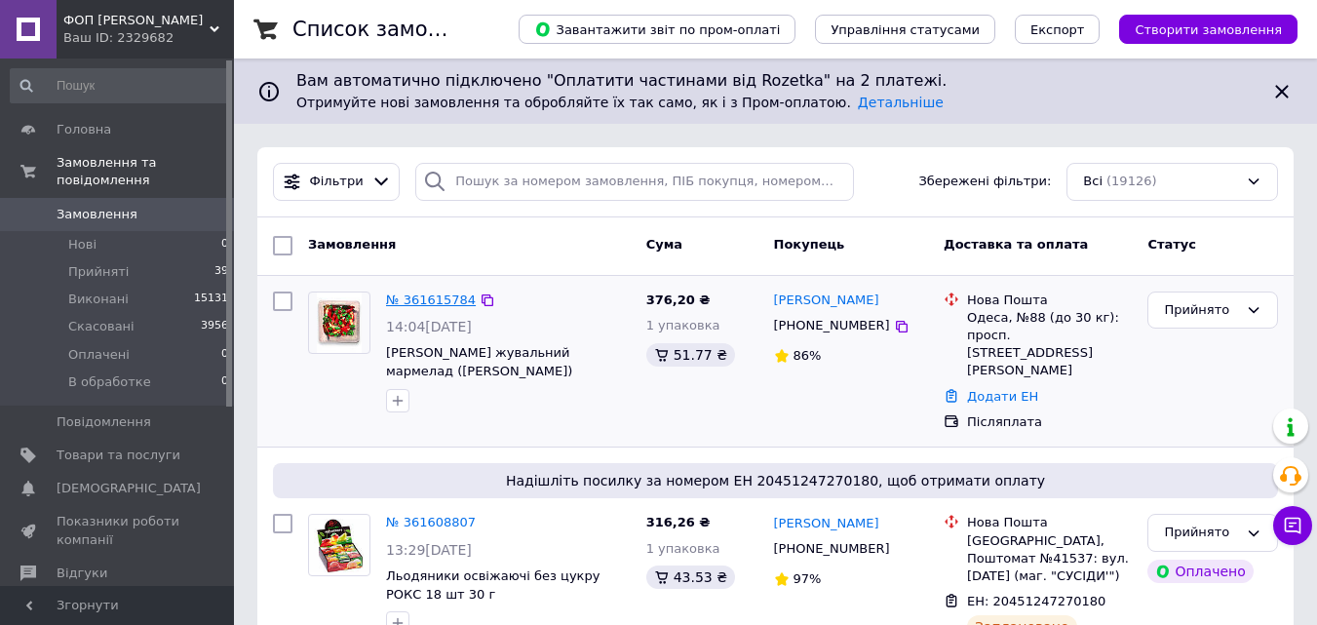
click at [425, 303] on link "№ 361615784" at bounding box center [431, 299] width 90 height 15
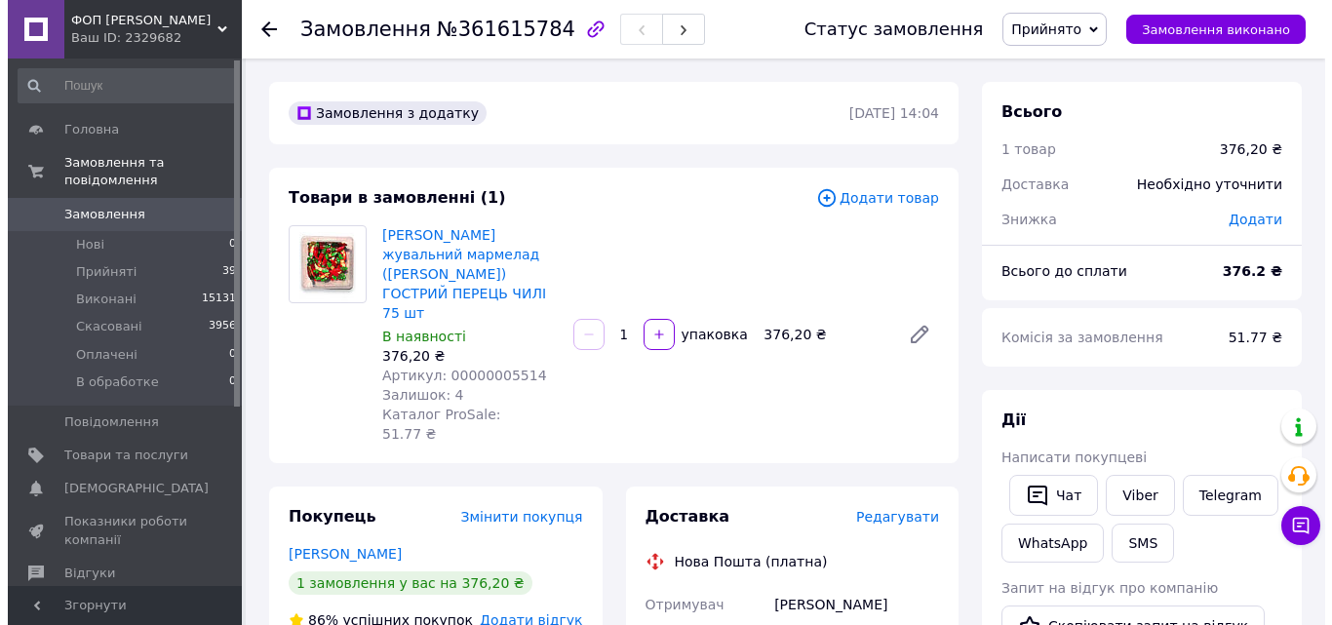
scroll to position [292, 0]
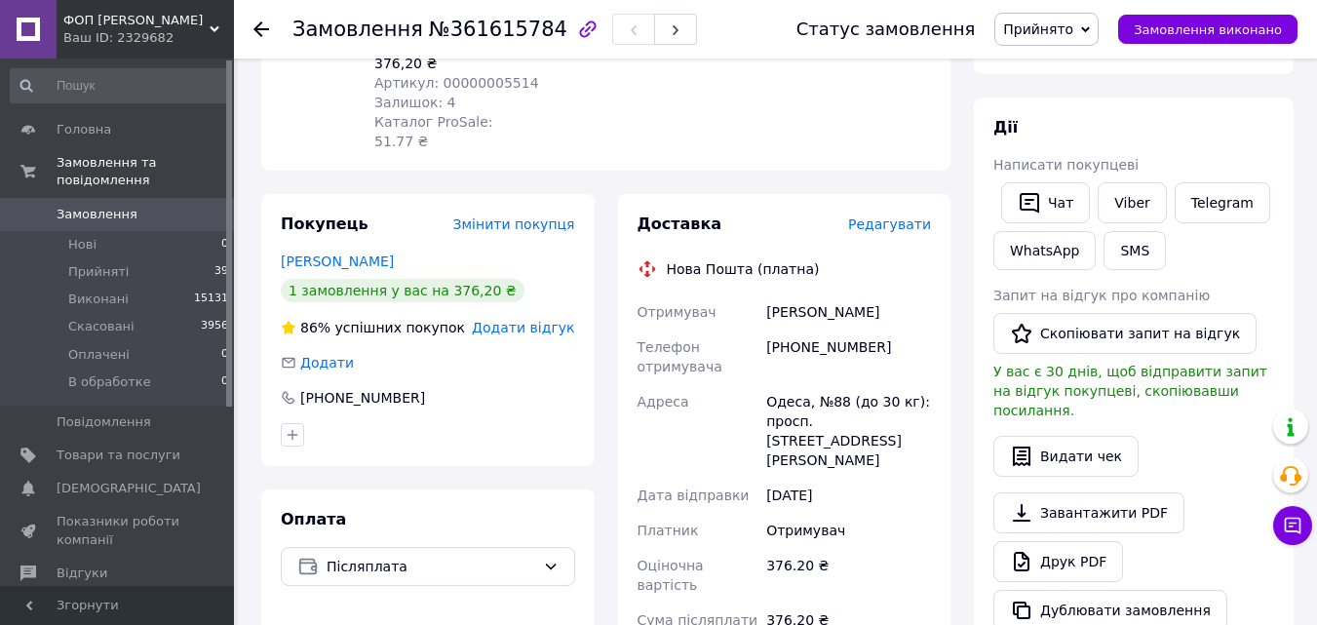
click at [894, 216] on span "Редагувати" at bounding box center [889, 224] width 83 height 16
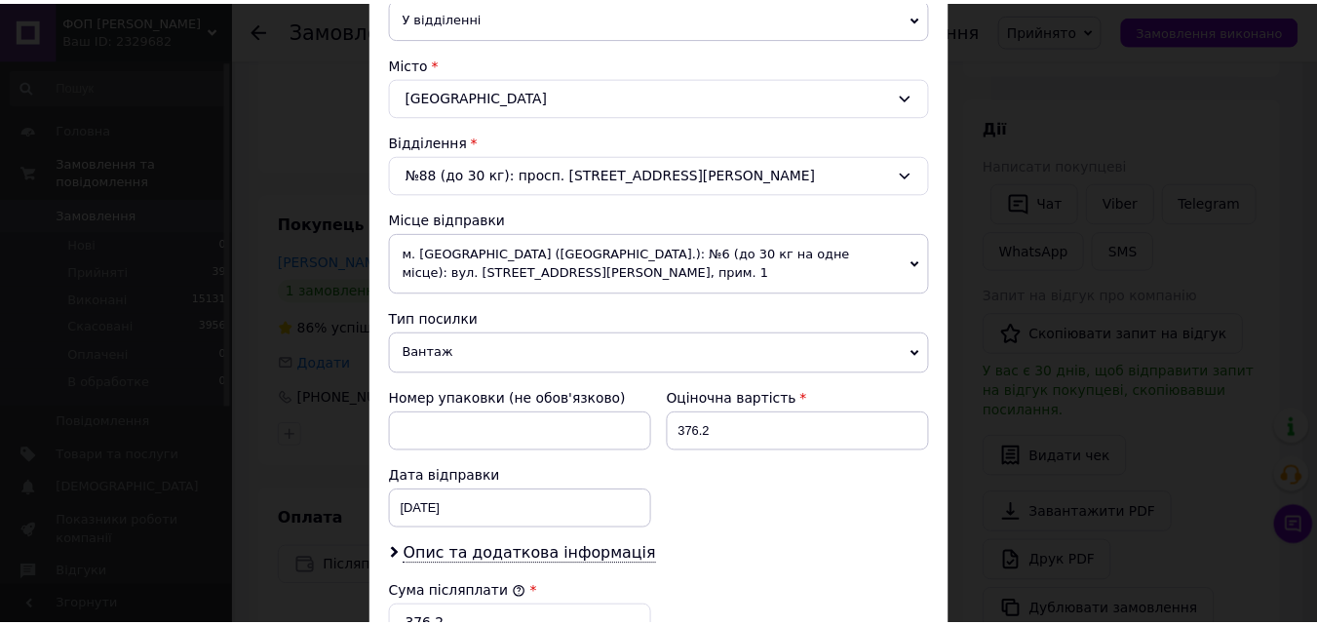
scroll to position [882, 0]
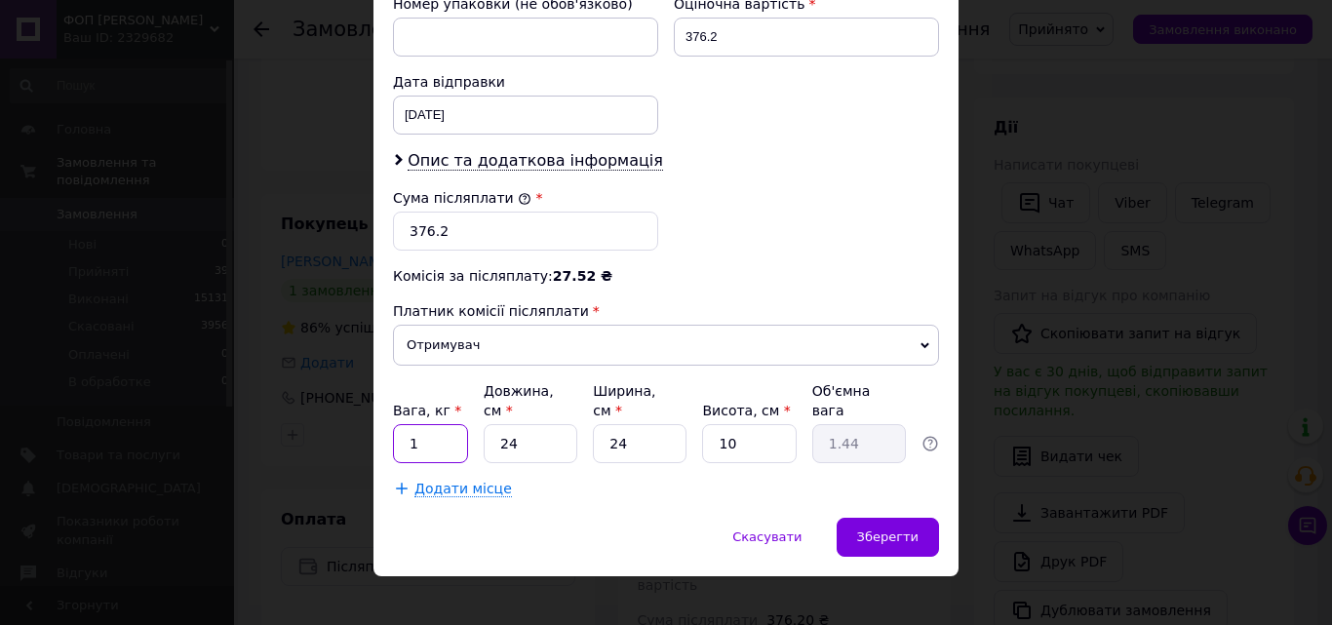
click at [433, 426] on input "1" at bounding box center [430, 443] width 75 height 39
type input "2"
type input "0.12"
type input "1"
type input "0.1"
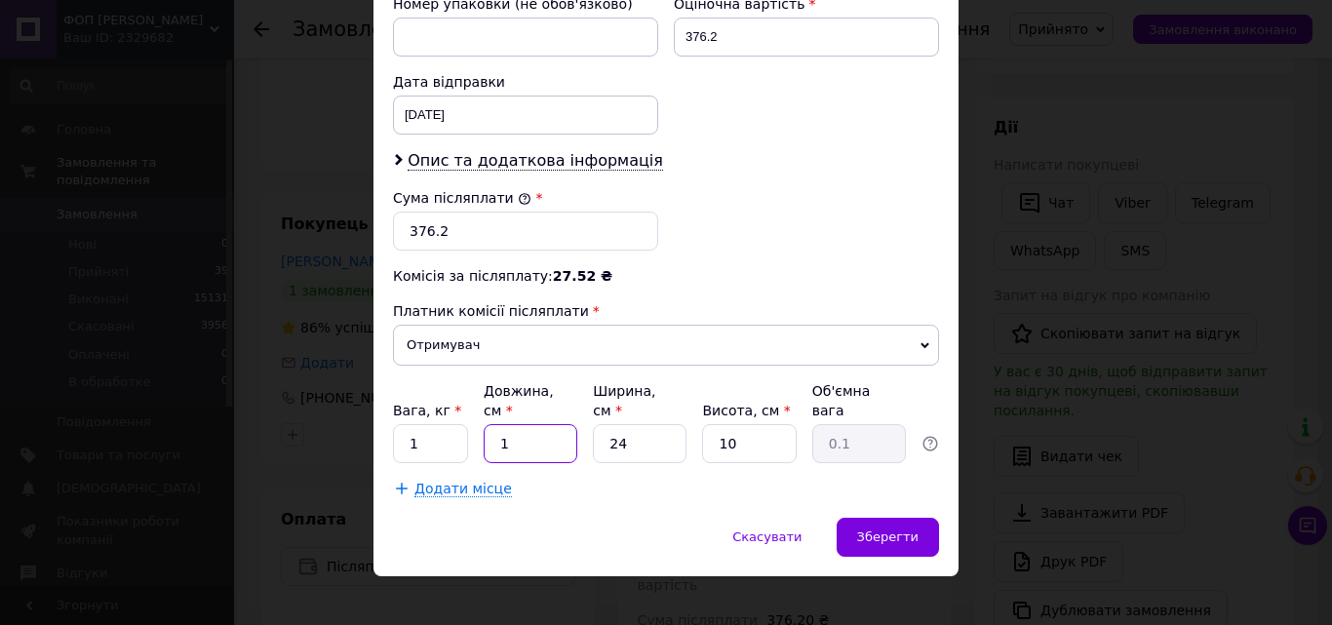
type input "19"
type input "1.14"
type input "19"
type input "1"
type input "0.1"
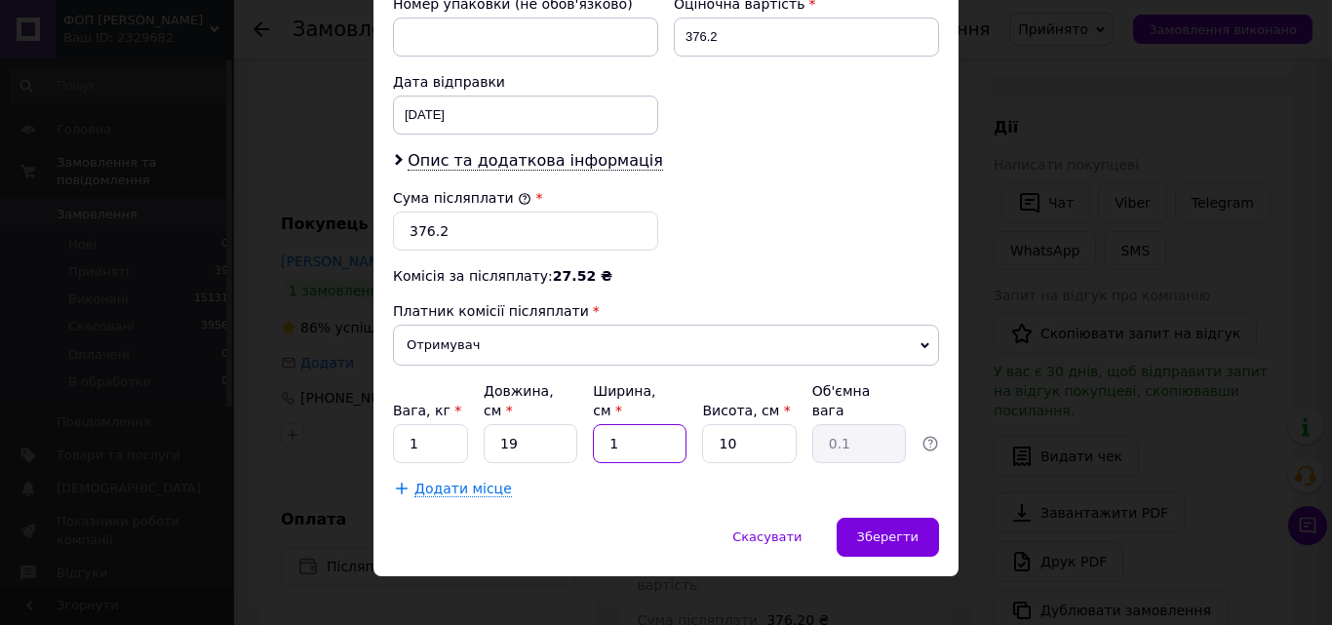
type input "19"
type input "0.9"
type input "19"
type input "9"
type input "0.81"
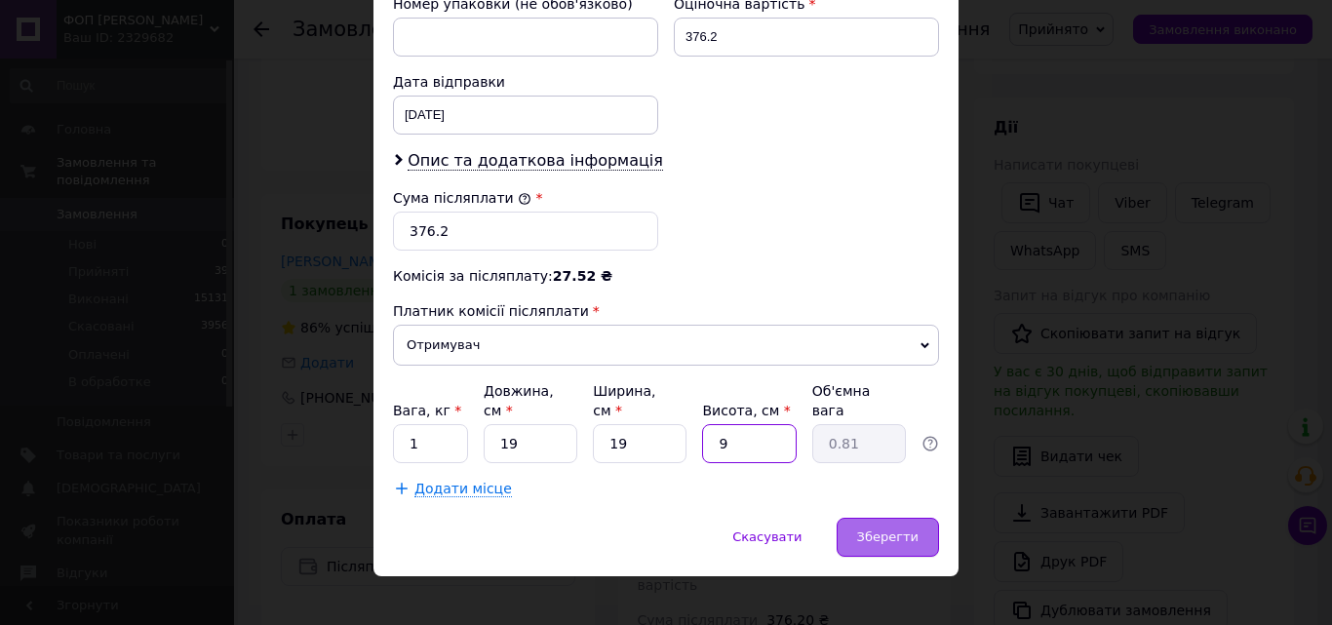
type input "9"
click at [917, 520] on div "Зберегти" at bounding box center [887, 537] width 102 height 39
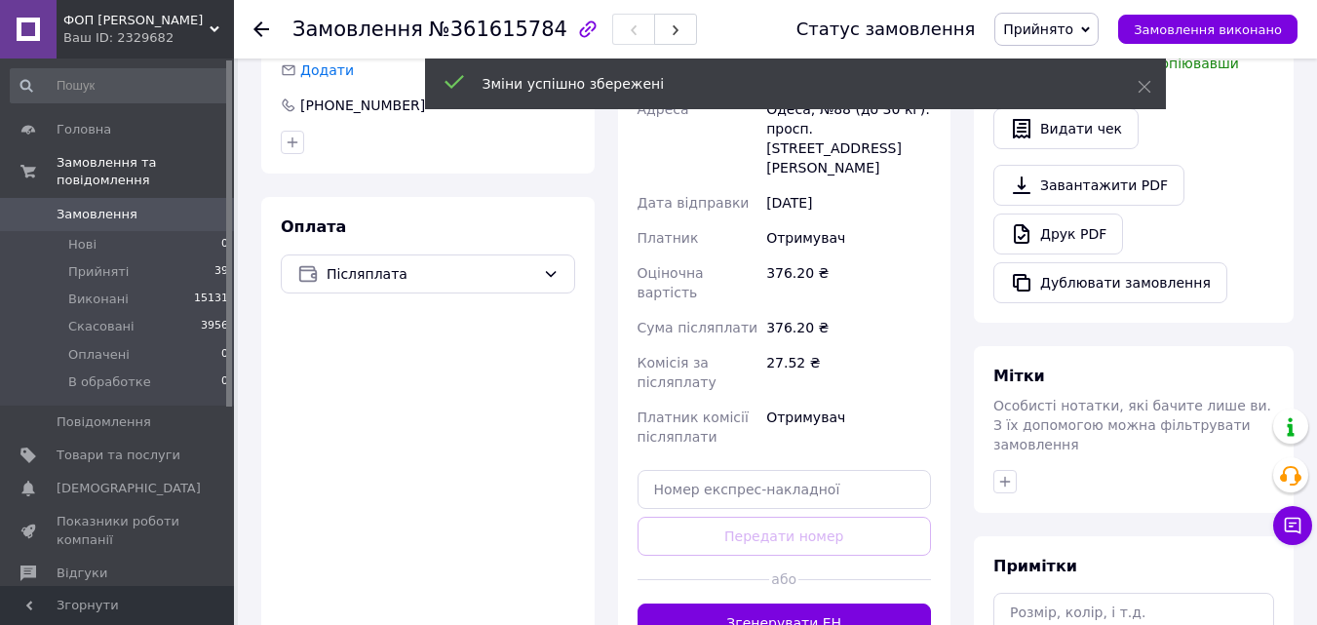
scroll to position [682, 0]
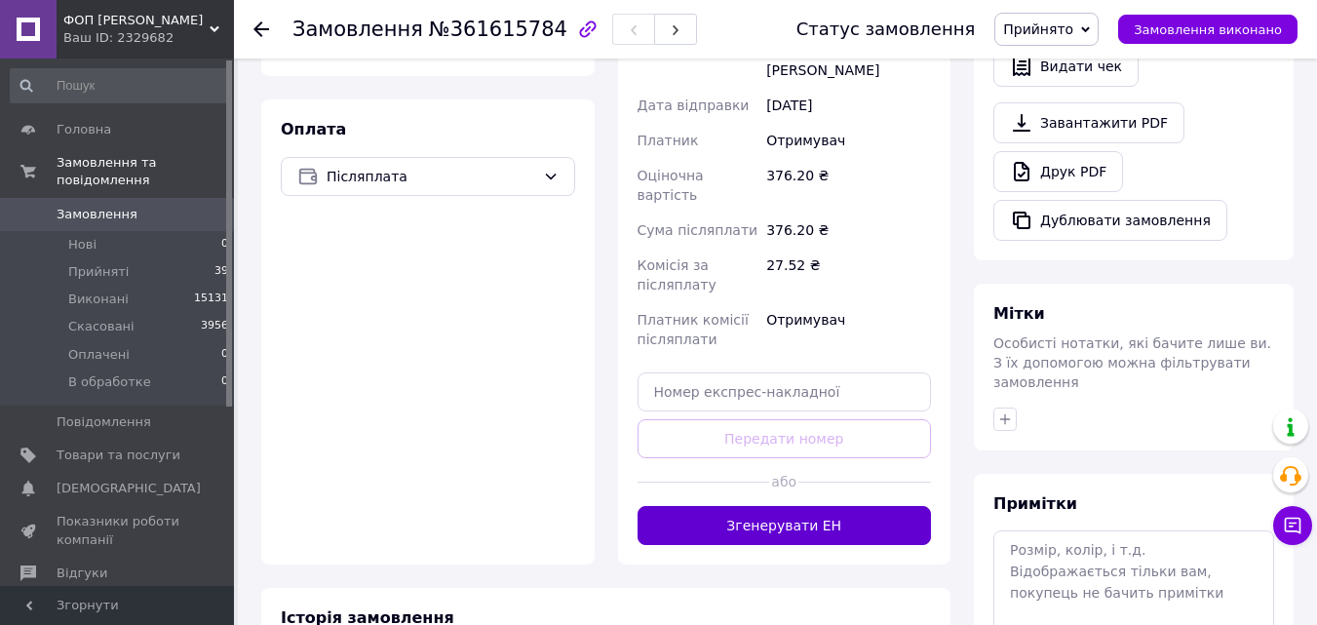
click at [797, 506] on button "Згенерувати ЕН" at bounding box center [785, 525] width 294 height 39
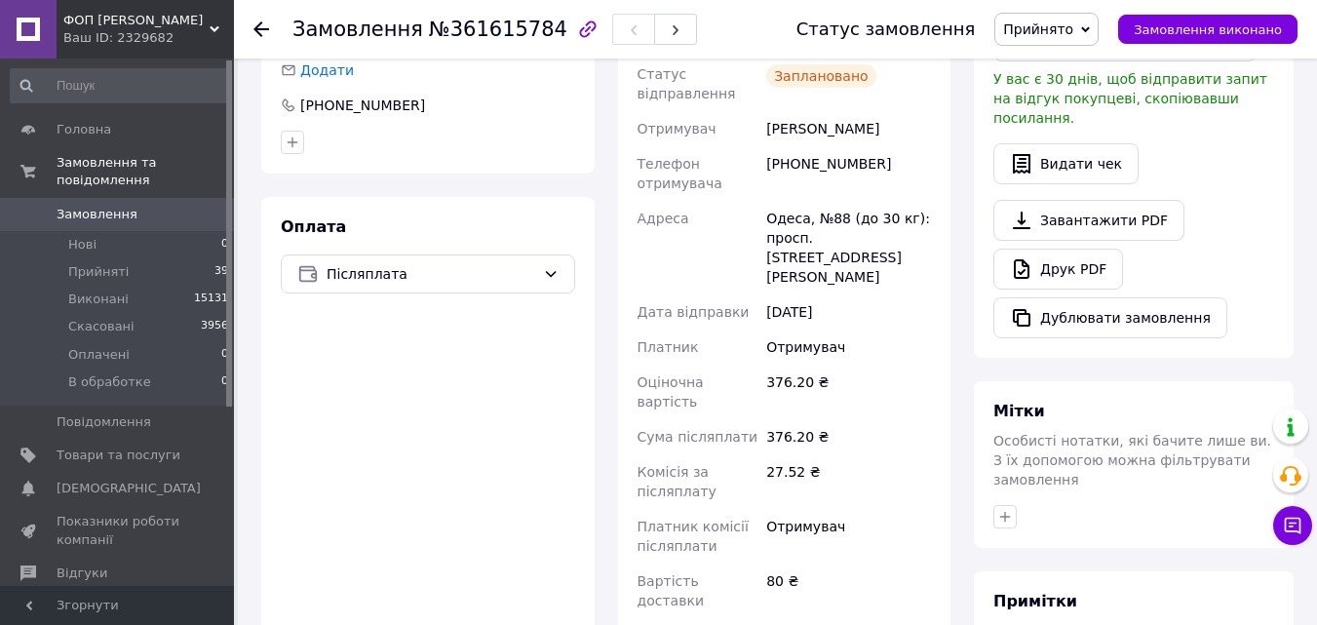
scroll to position [487, 0]
